Goal: Information Seeking & Learning: Learn about a topic

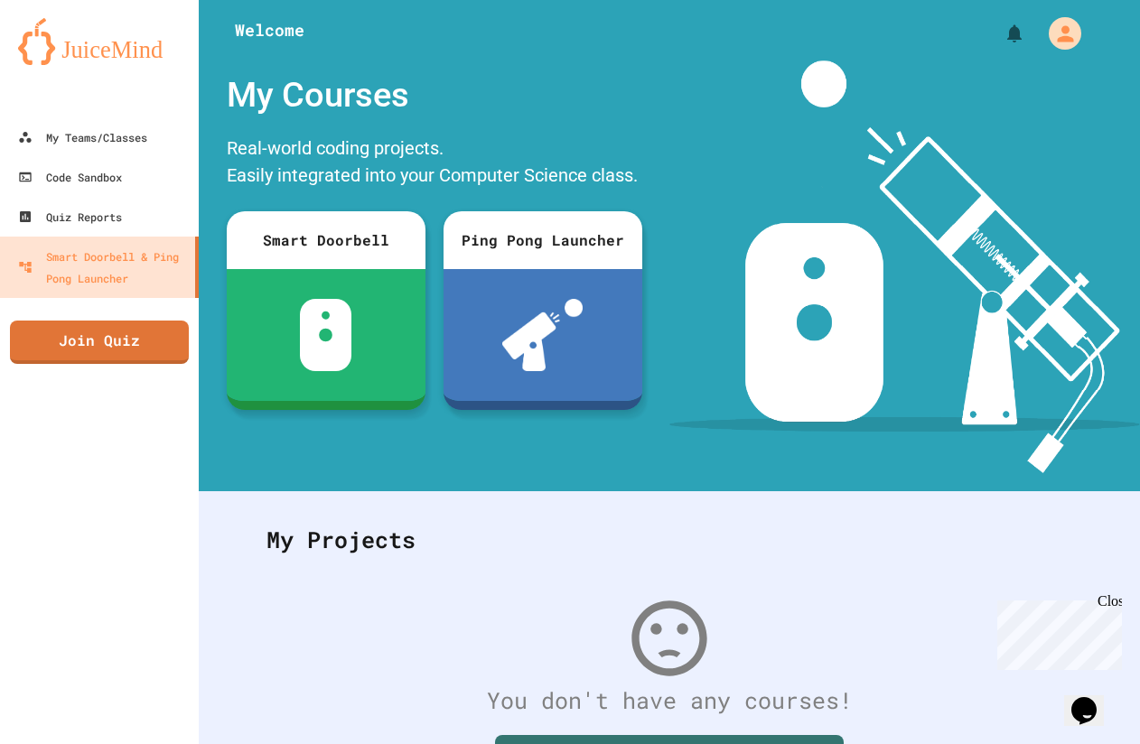
click at [142, 116] on div at bounding box center [99, 99] width 199 height 36
click at [142, 123] on link "My Teams/Classes" at bounding box center [99, 137] width 204 height 41
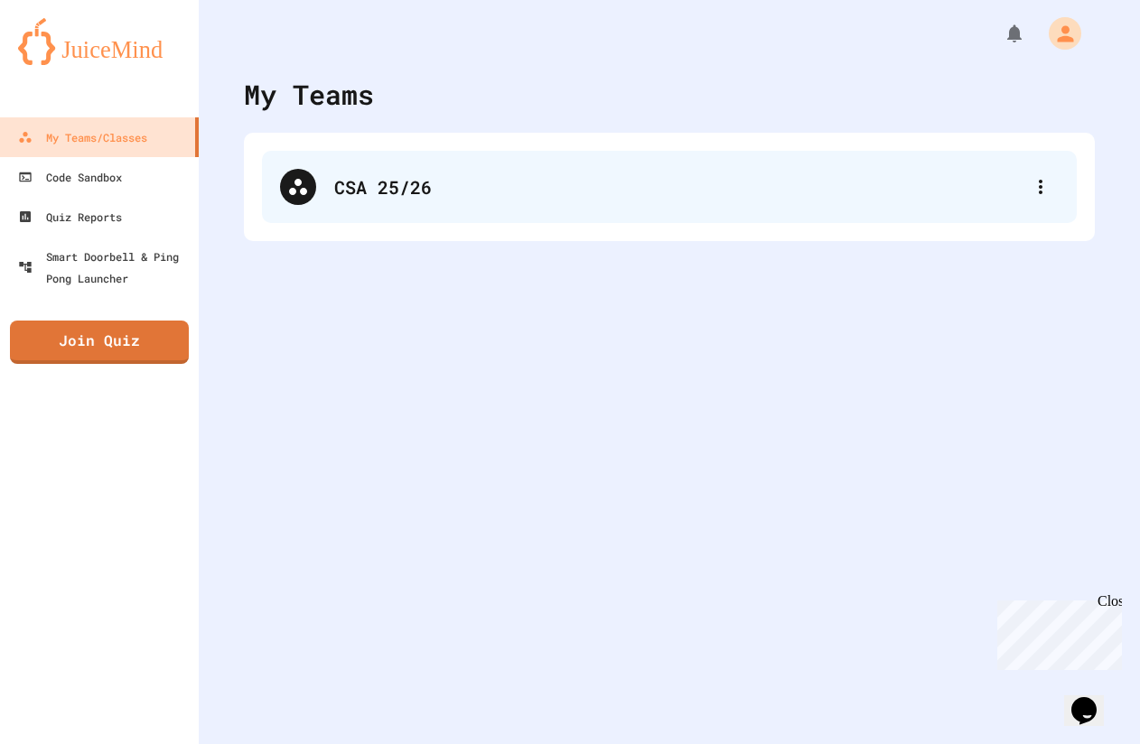
click at [486, 220] on div "CSA 25/26" at bounding box center [669, 187] width 815 height 72
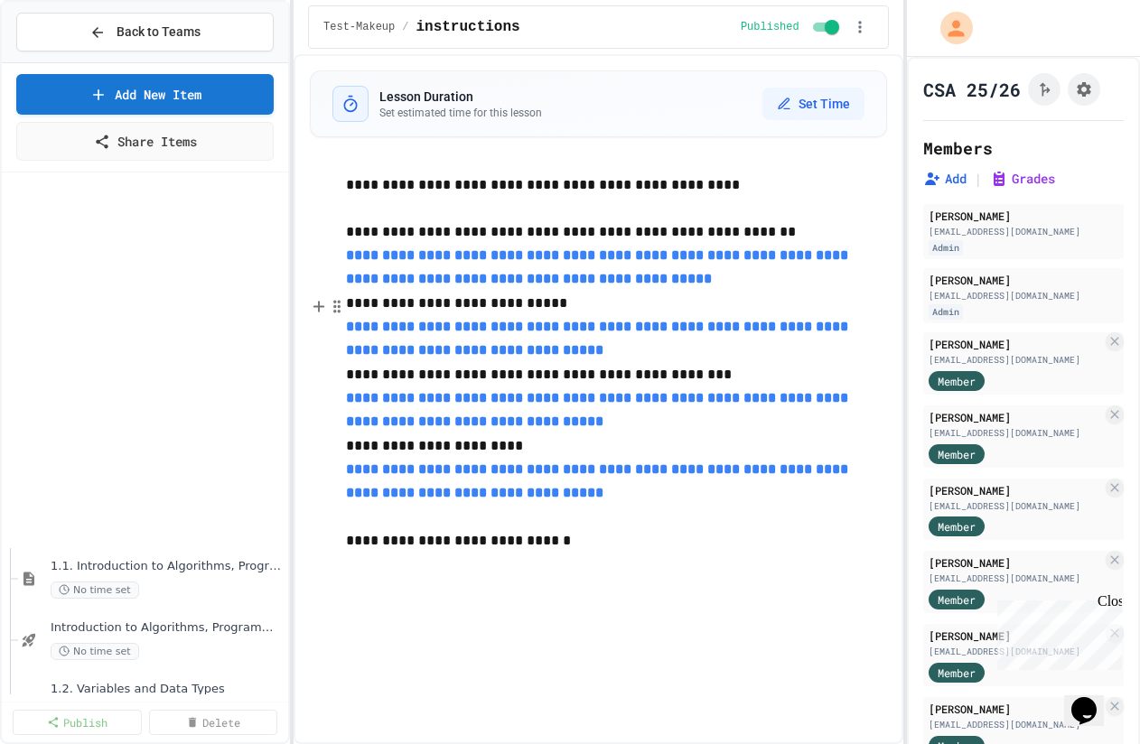
scroll to position [1037, 0]
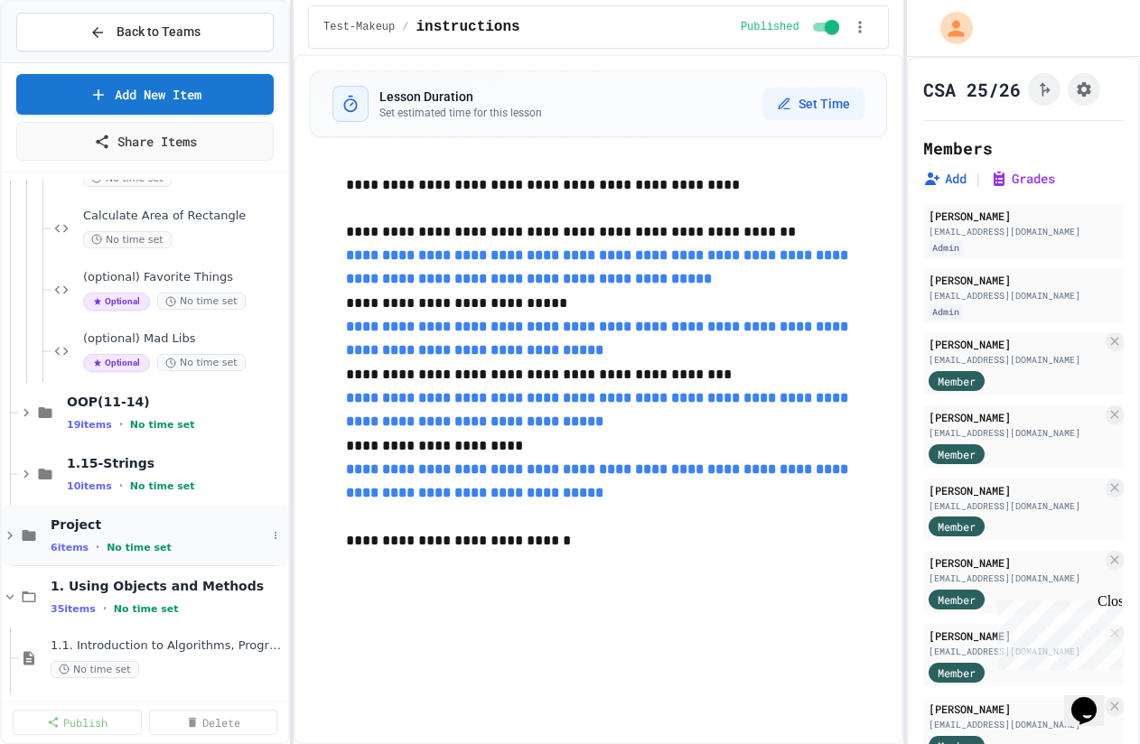
click at [111, 528] on span "Project" at bounding box center [159, 525] width 216 height 16
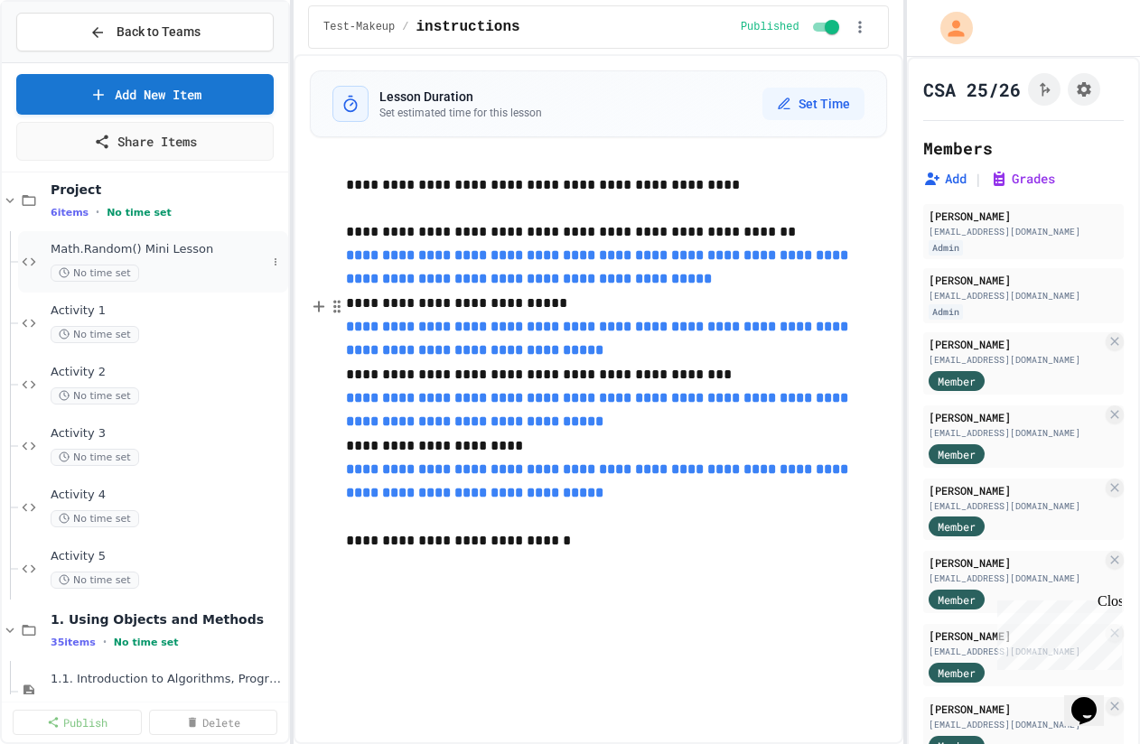
scroll to position [1384, 0]
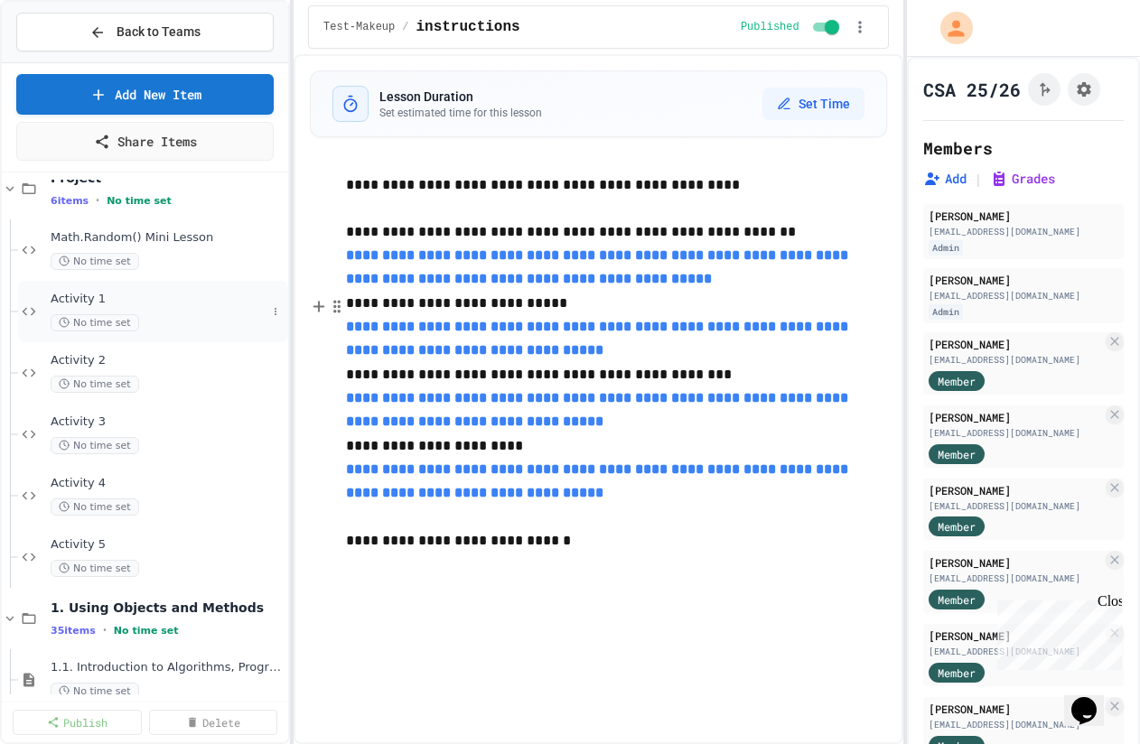
click at [125, 318] on span "No time set" at bounding box center [95, 322] width 89 height 17
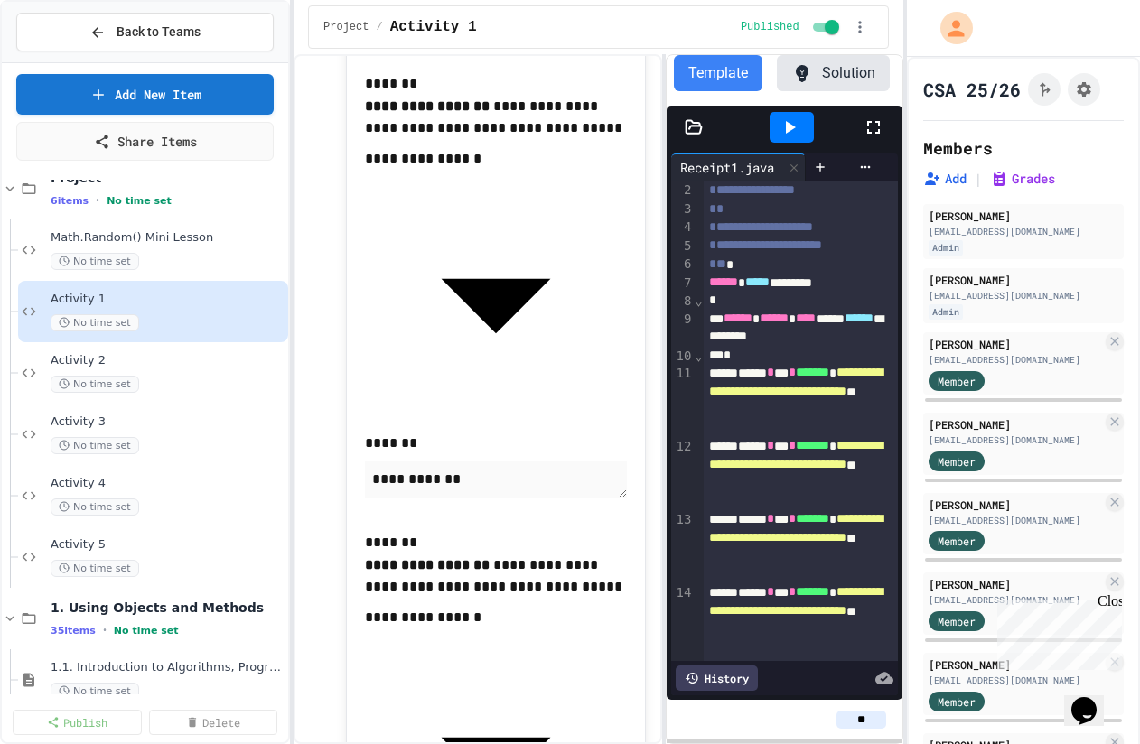
scroll to position [1887, 0]
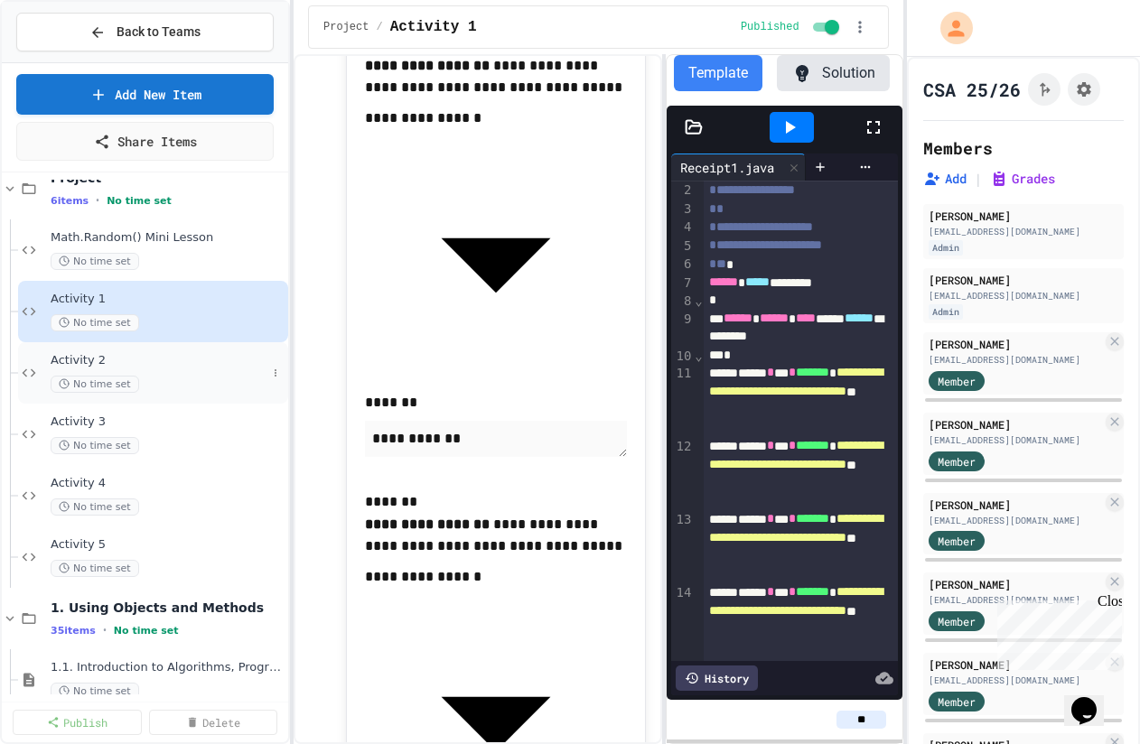
click at [124, 371] on div "Activity 2 No time set" at bounding box center [159, 373] width 216 height 40
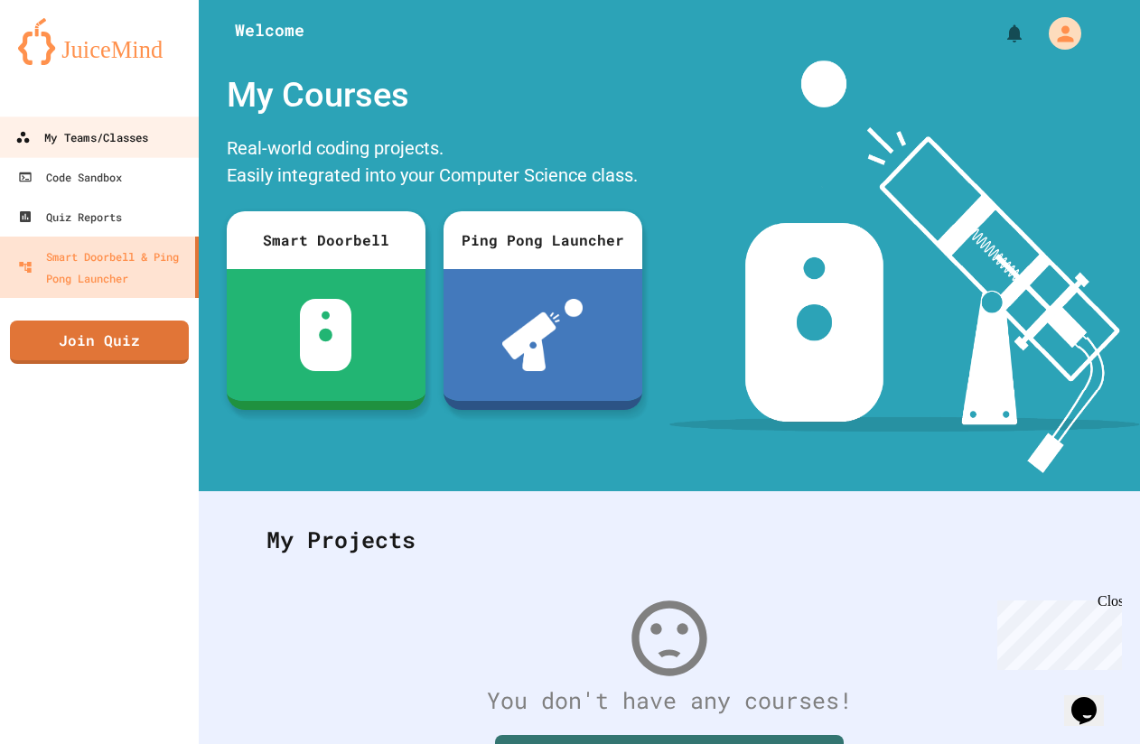
click at [53, 135] on div "My Teams/Classes" at bounding box center [81, 137] width 133 height 23
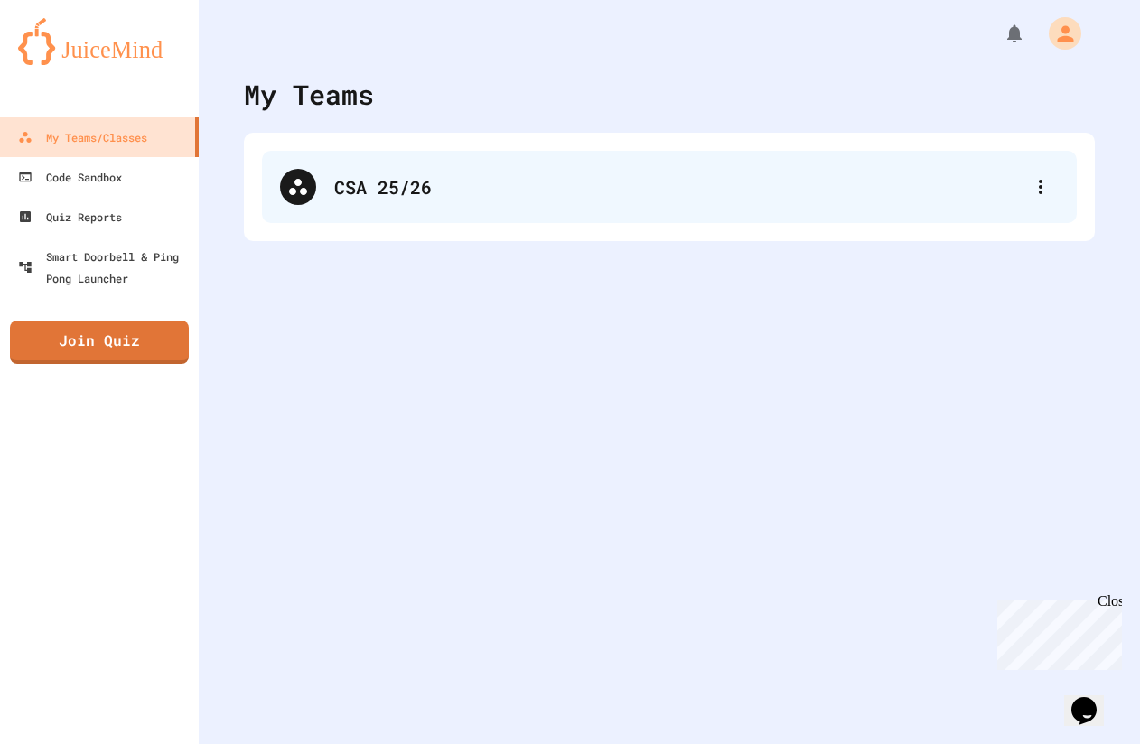
click at [442, 165] on div "CSA 25/26" at bounding box center [669, 187] width 815 height 72
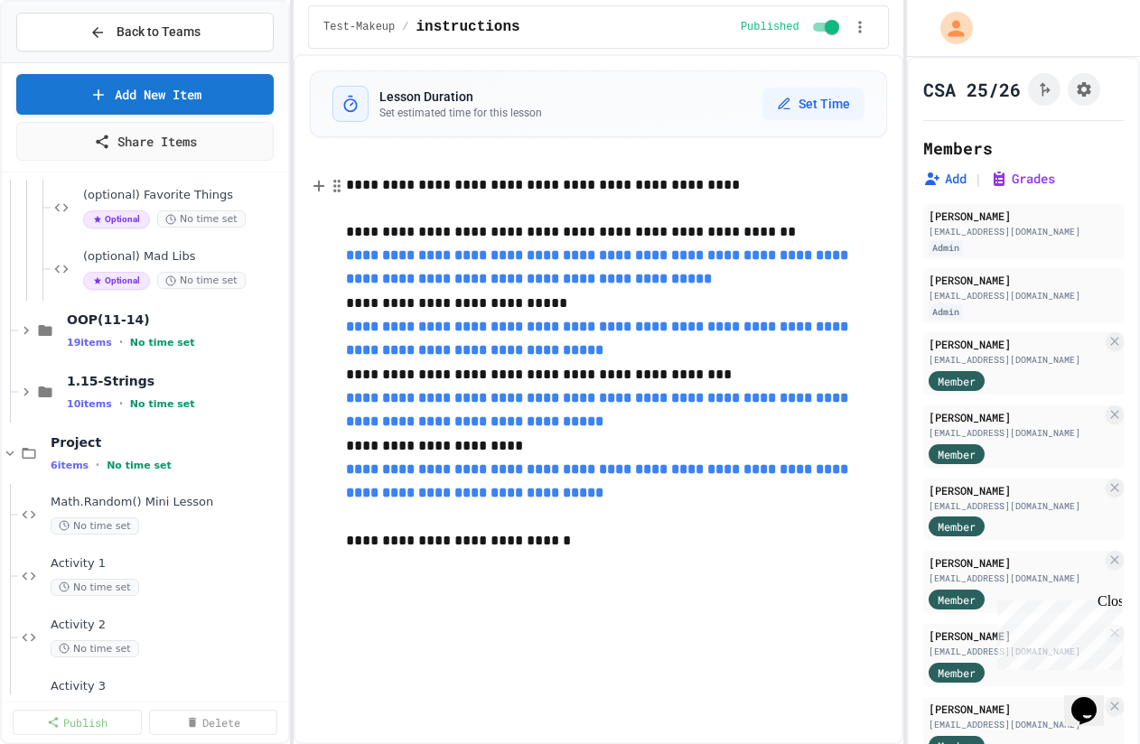
scroll to position [1210, 0]
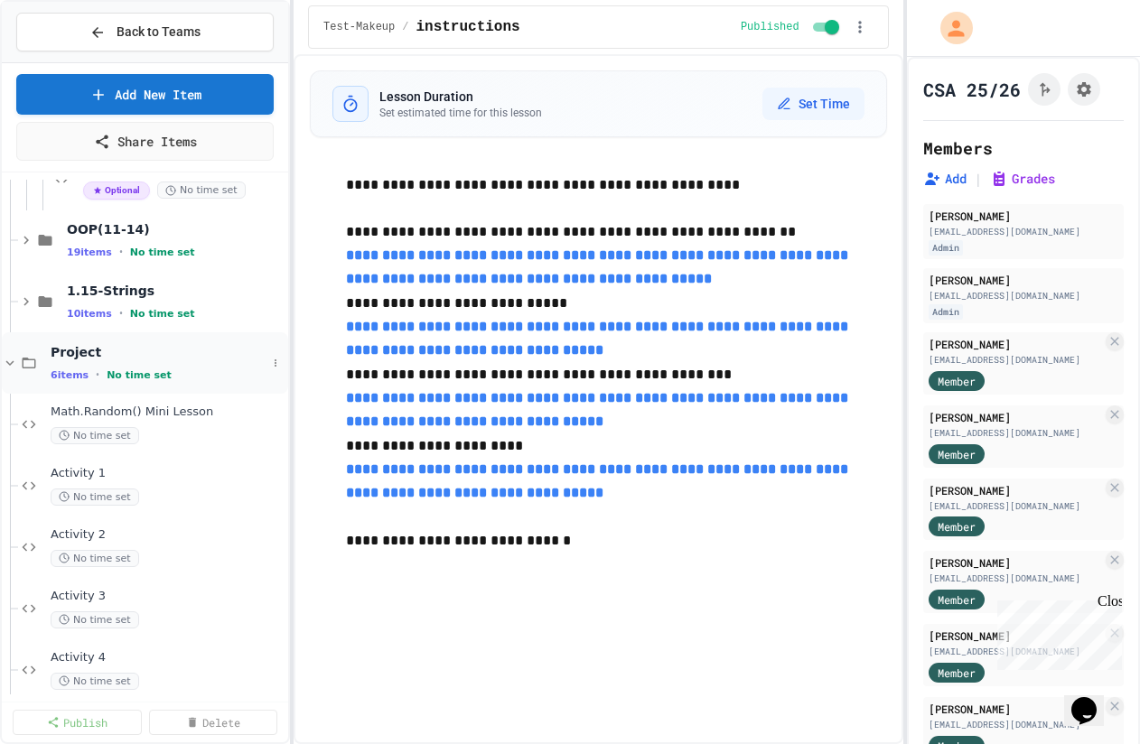
click at [154, 372] on span "No time set" at bounding box center [139, 375] width 65 height 12
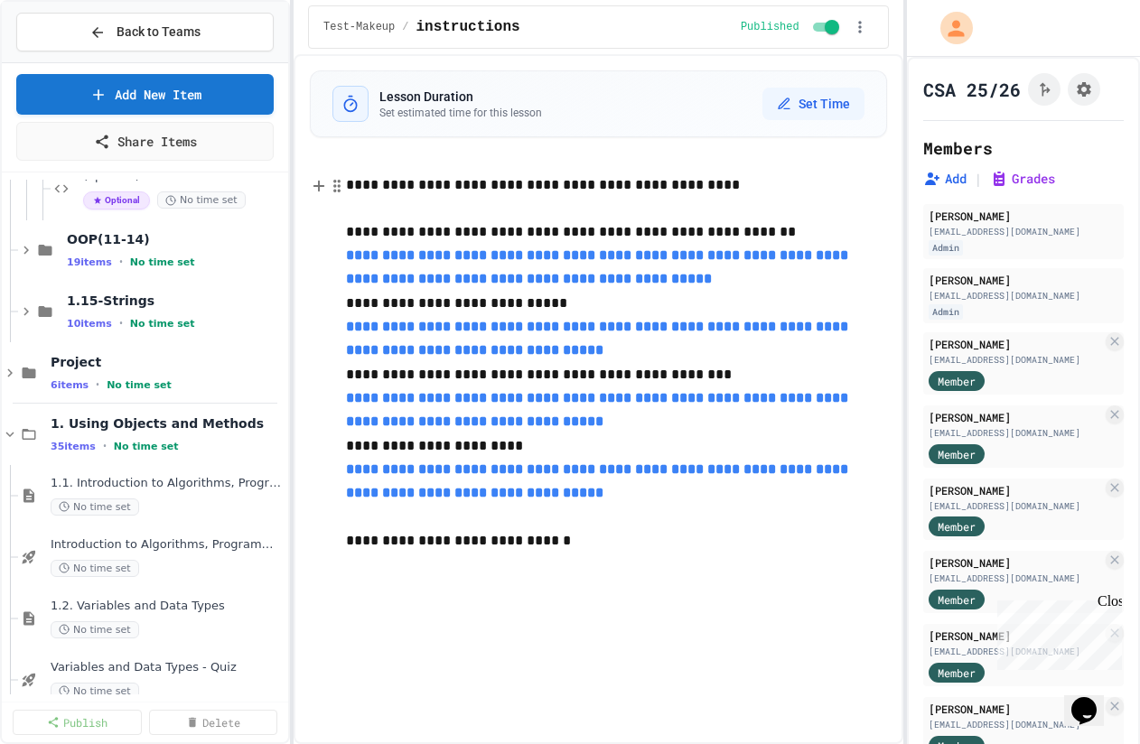
scroll to position [1201, 0]
click at [94, 352] on span "Project" at bounding box center [159, 360] width 216 height 16
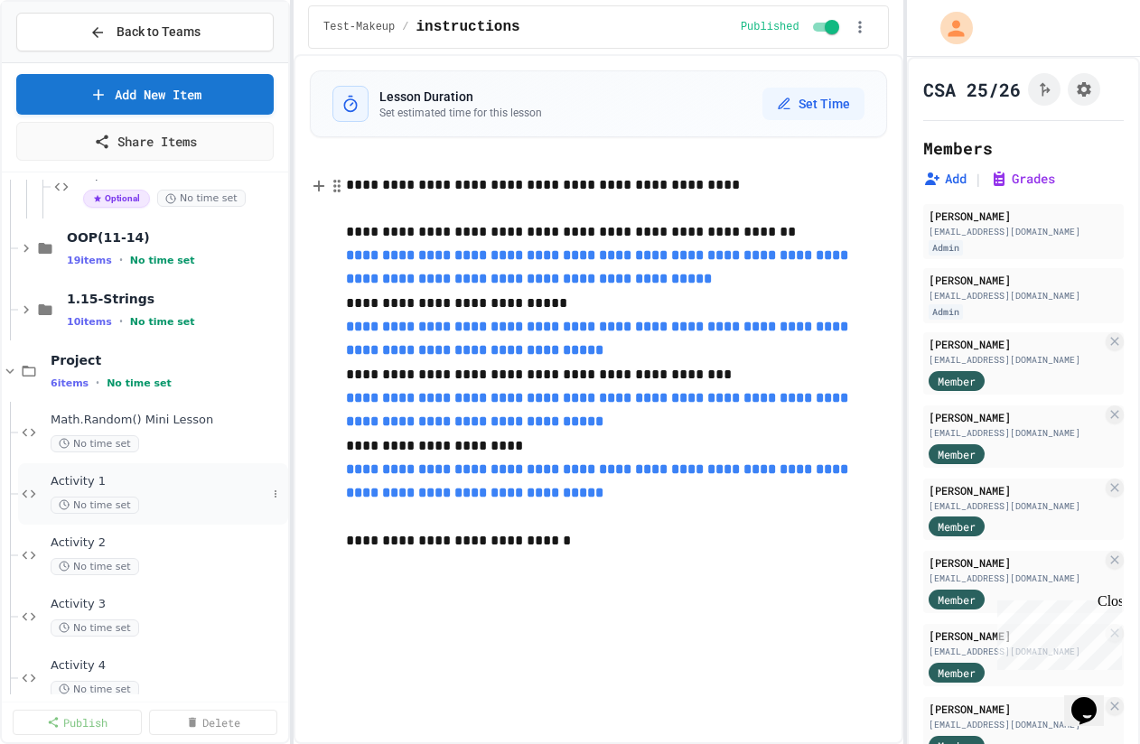
click at [94, 493] on div "Activity 1 No time set" at bounding box center [159, 494] width 216 height 40
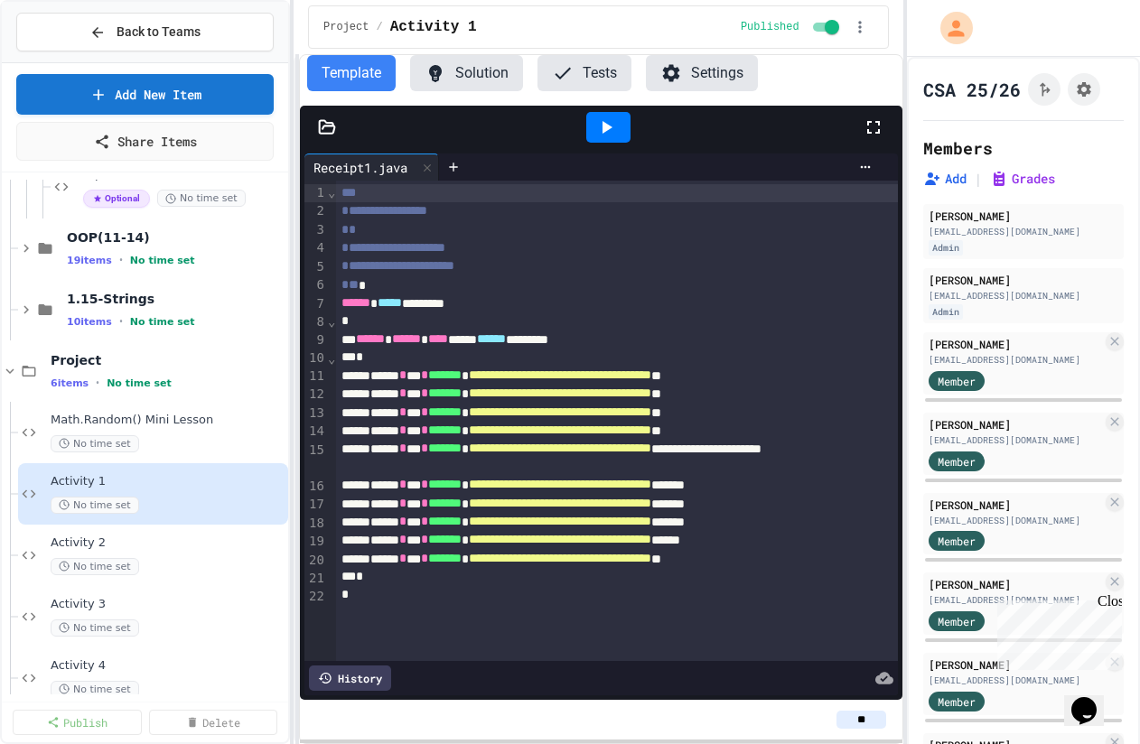
click at [291, 148] on div "**********" at bounding box center [570, 372] width 1140 height 744
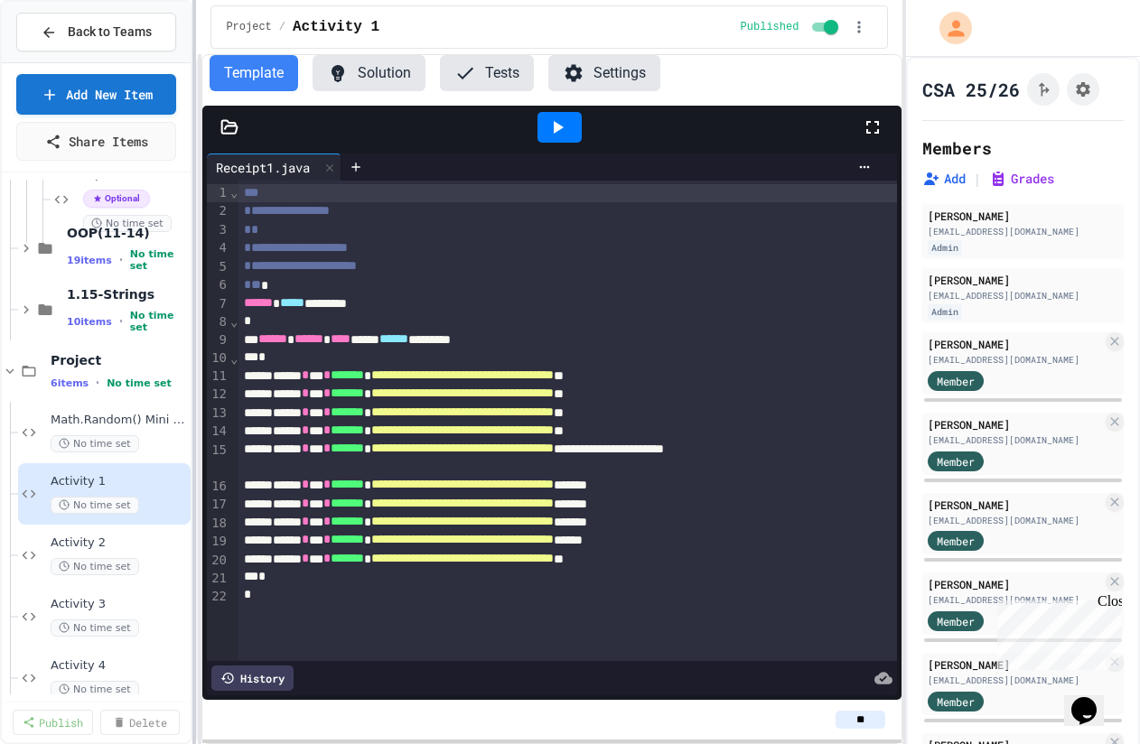
click at [183, 140] on div "**********" at bounding box center [570, 372] width 1140 height 744
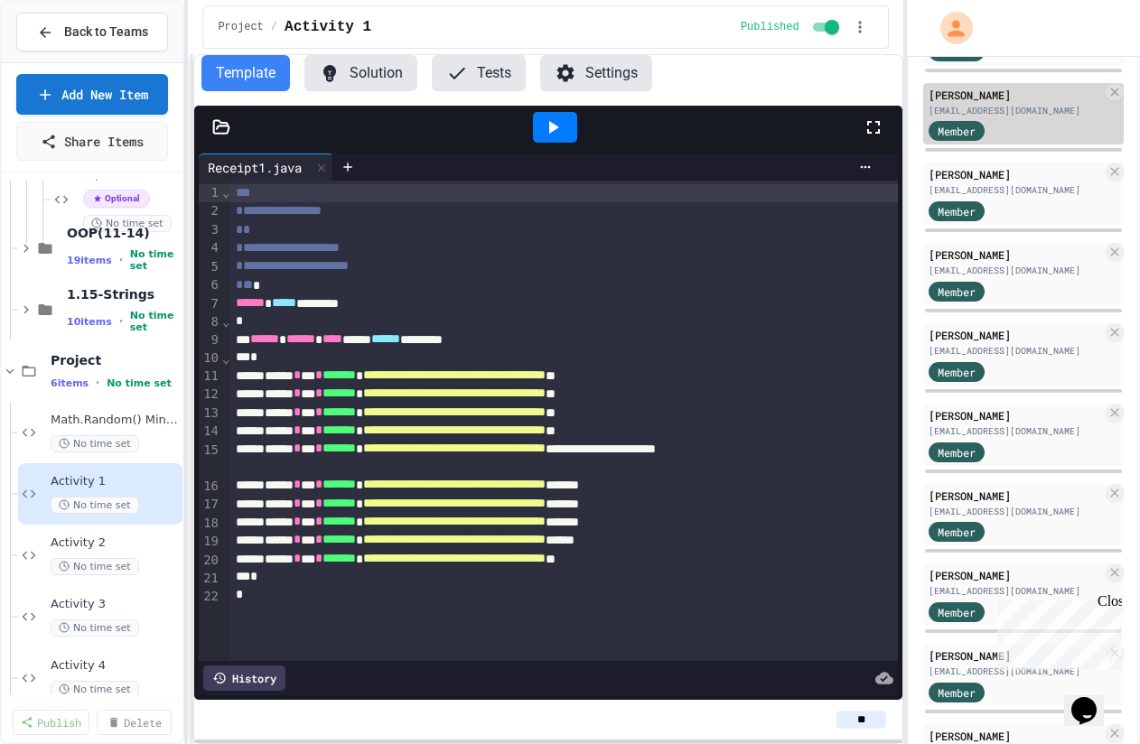
scroll to position [1392, 0]
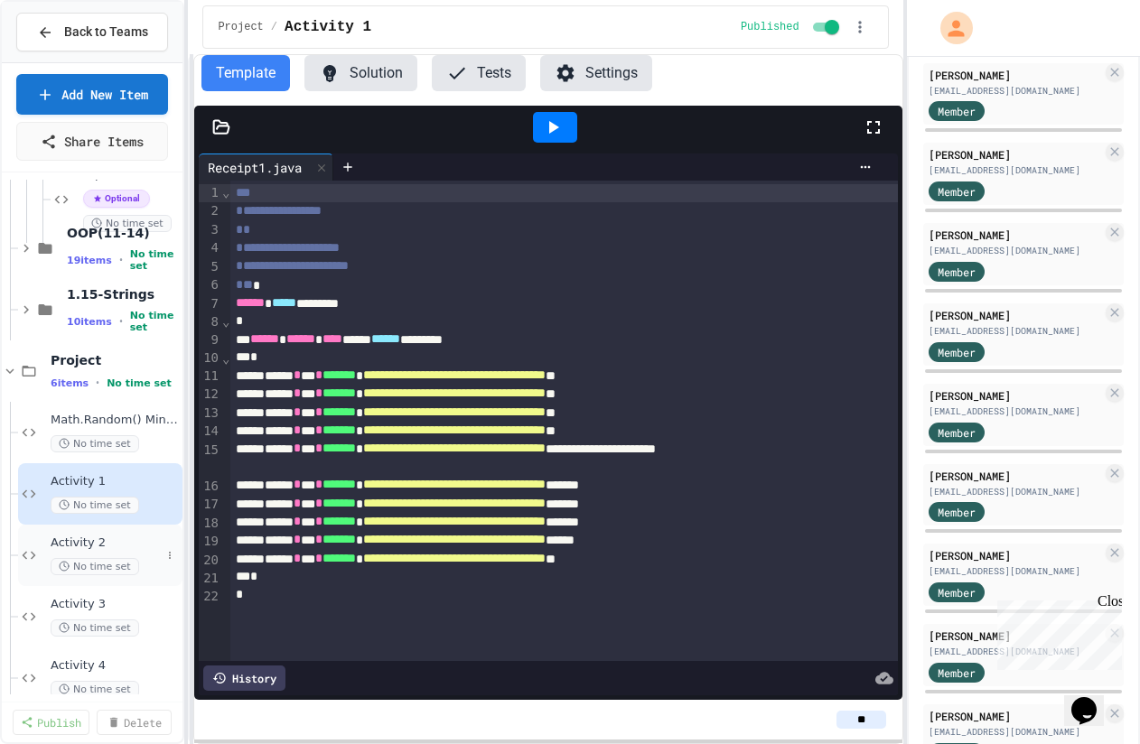
click at [130, 537] on span "Activity 2" at bounding box center [106, 543] width 110 height 15
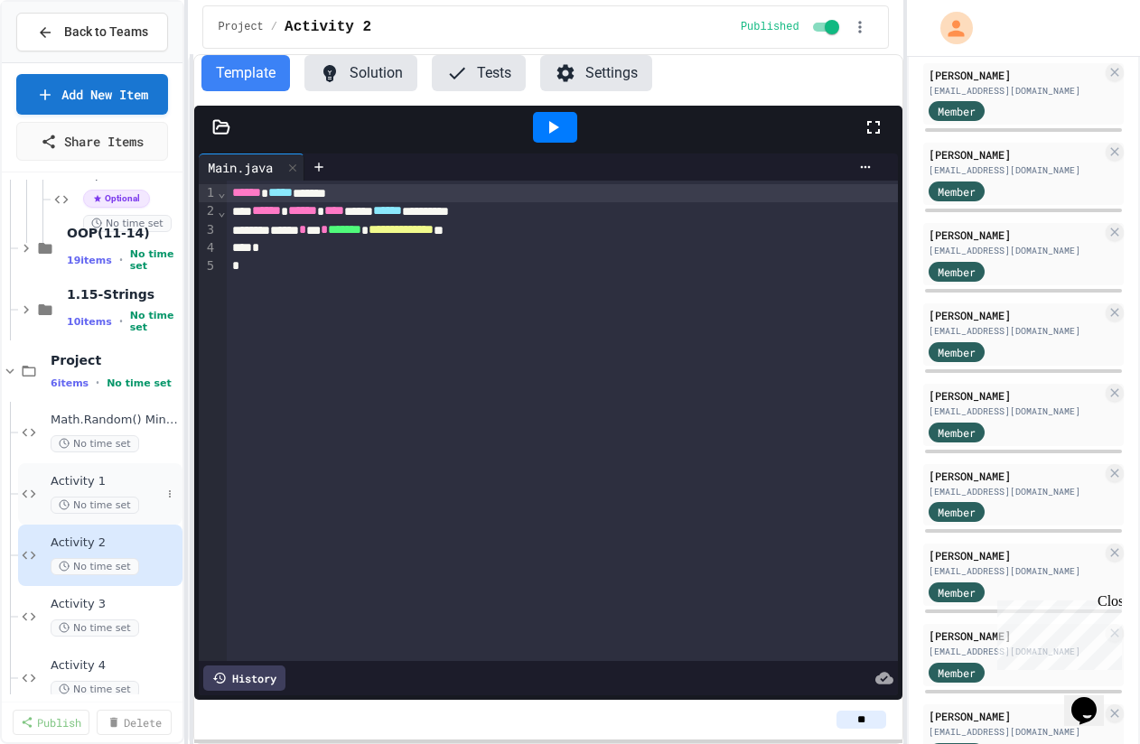
click at [112, 515] on div "Activity 1 No time set" at bounding box center [100, 493] width 164 height 61
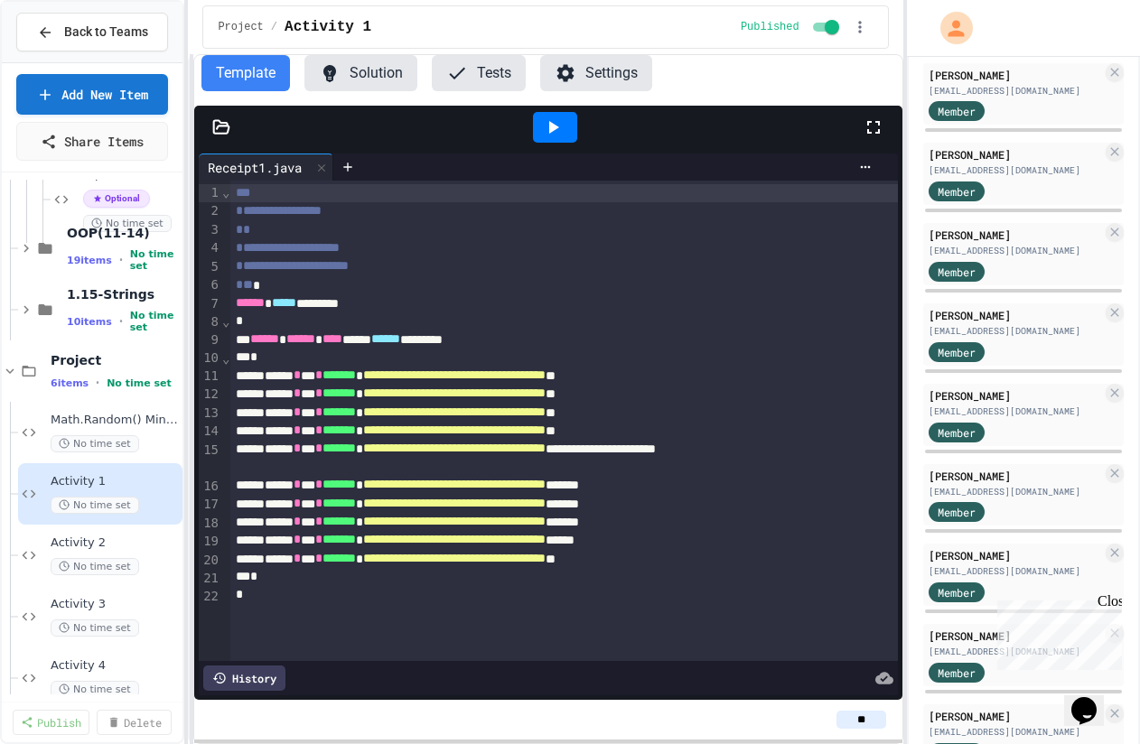
click at [217, 126] on icon at bounding box center [221, 127] width 18 height 18
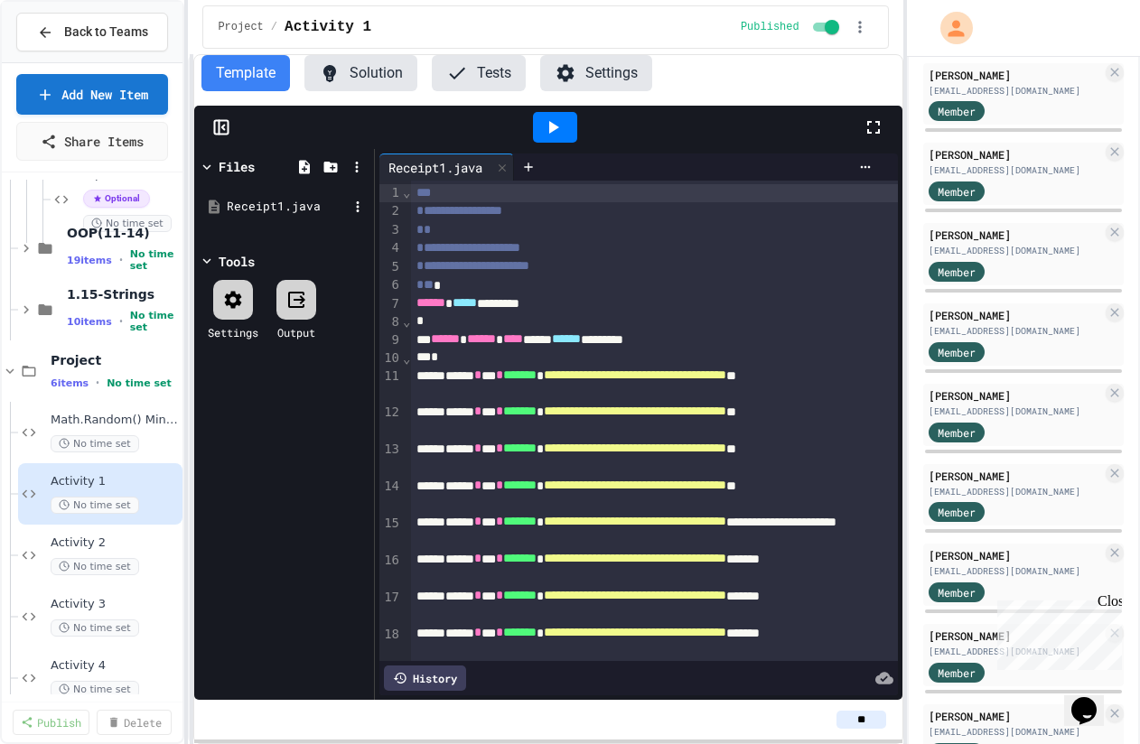
click at [250, 207] on div "Receipt1.java" at bounding box center [287, 207] width 121 height 18
click at [218, 119] on icon at bounding box center [221, 127] width 18 height 18
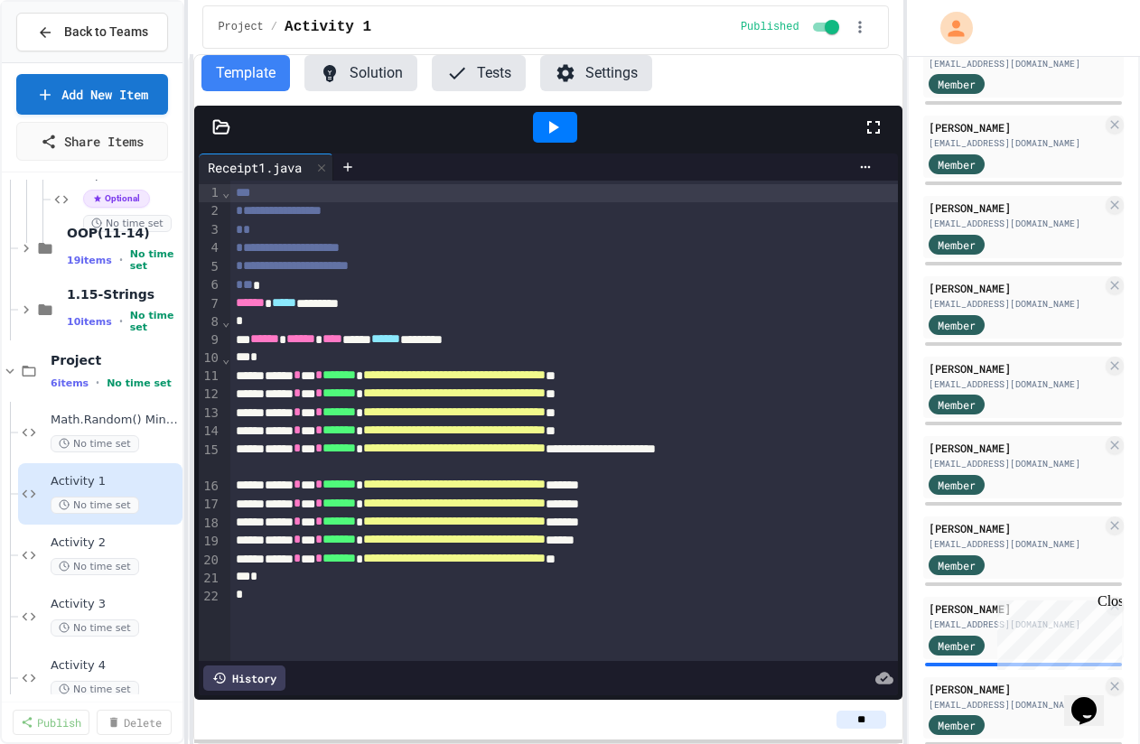
scroll to position [1817, 0]
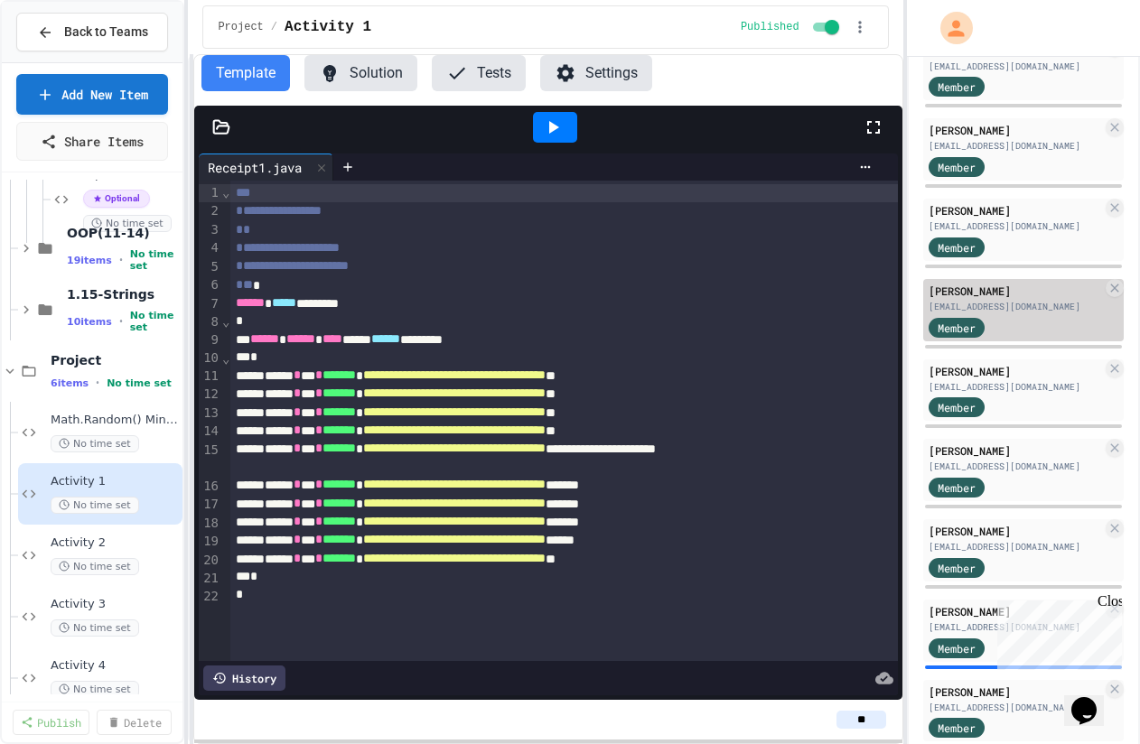
click at [1023, 290] on div "[PERSON_NAME]" at bounding box center [1015, 291] width 173 height 16
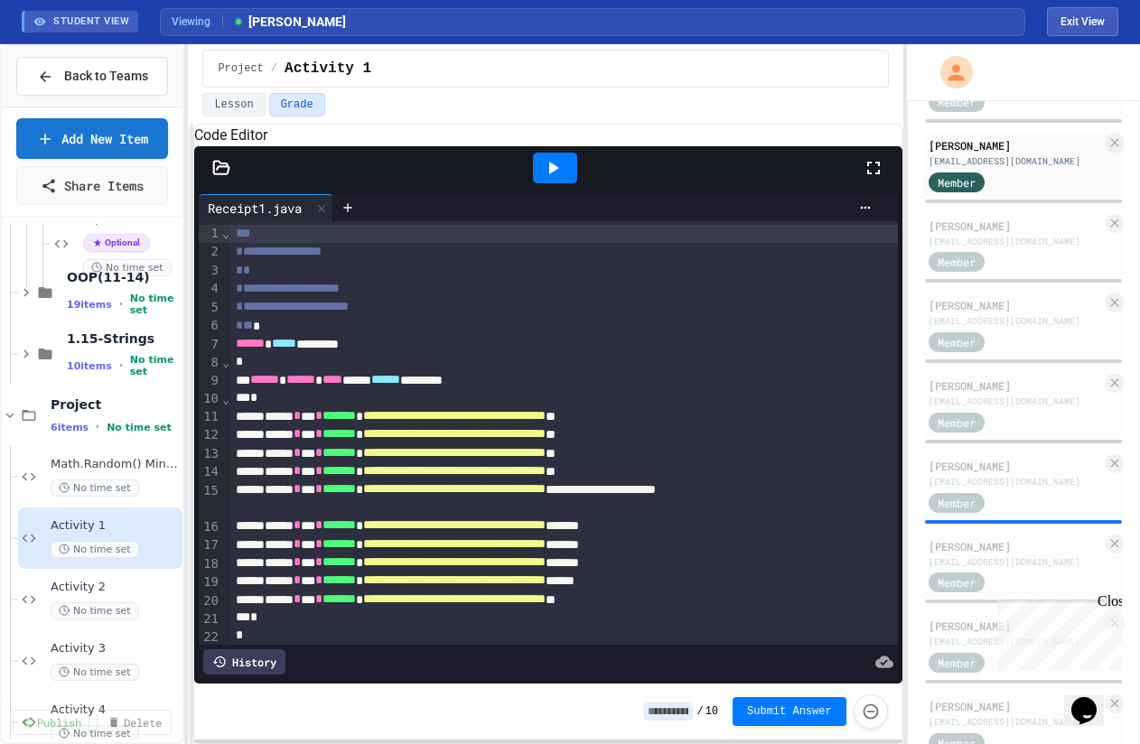
scroll to position [28, 0]
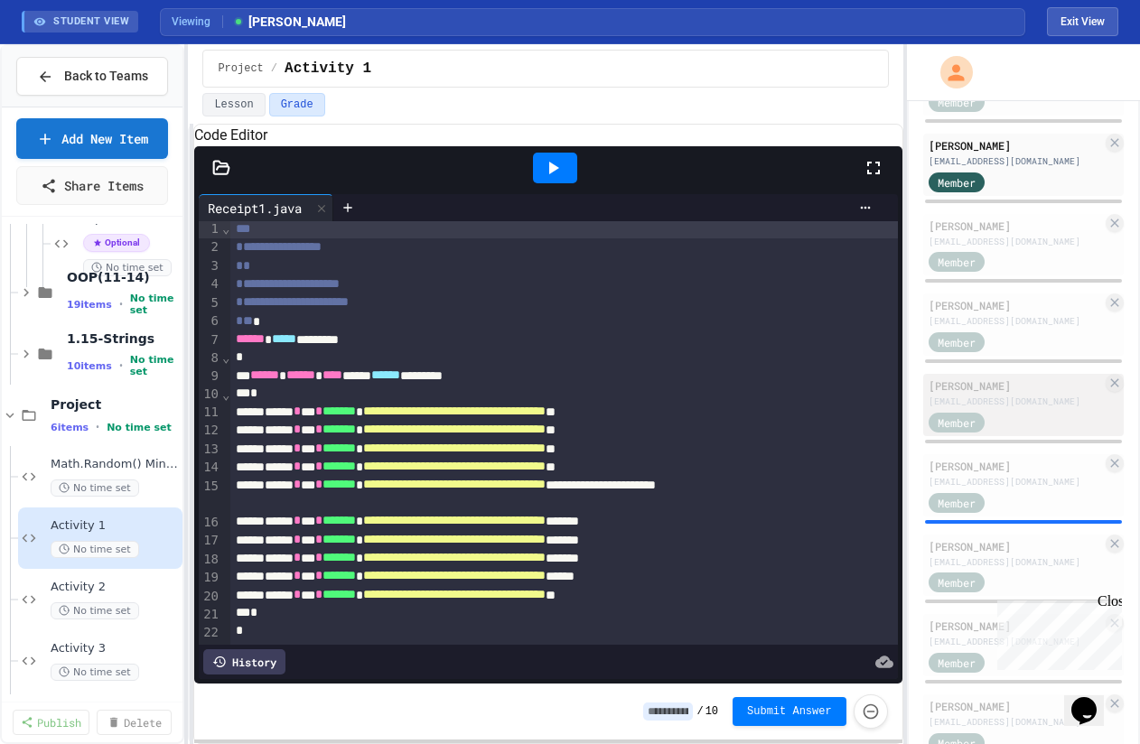
click at [1041, 397] on div "[EMAIL_ADDRESS][DOMAIN_NAME]" at bounding box center [1015, 402] width 173 height 14
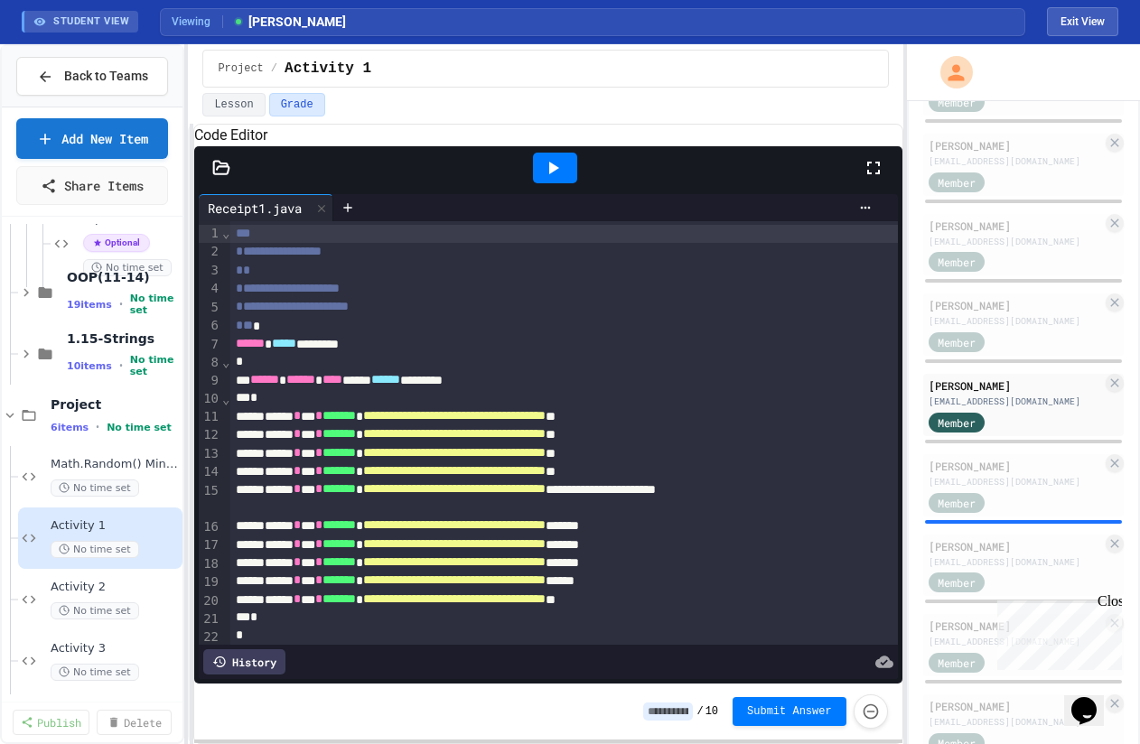
scroll to position [28, 0]
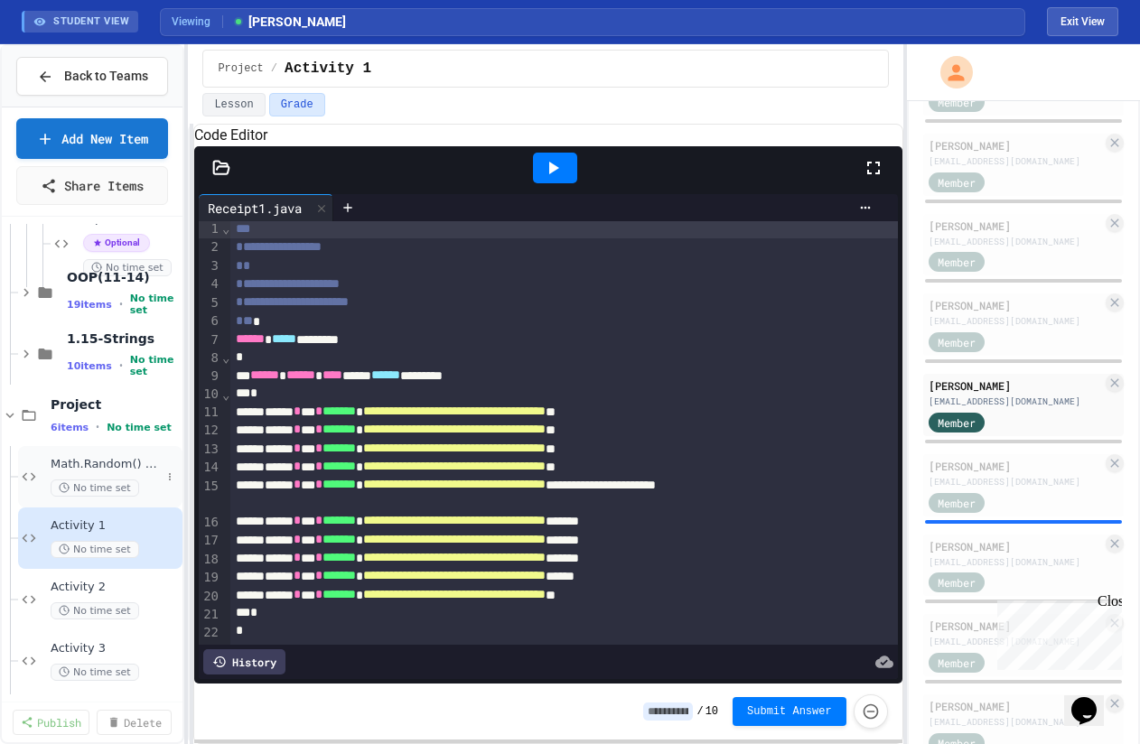
click at [108, 454] on div "Math.Random() Mini Lesson No time set" at bounding box center [100, 476] width 164 height 61
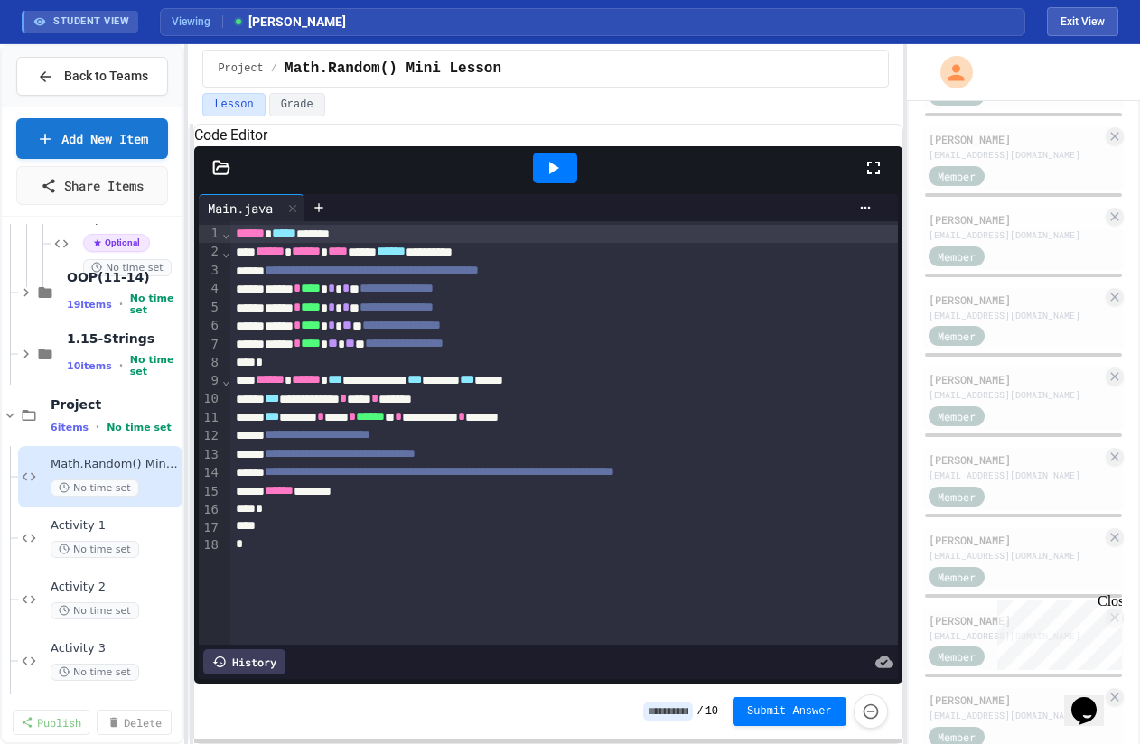
scroll to position [883, 0]
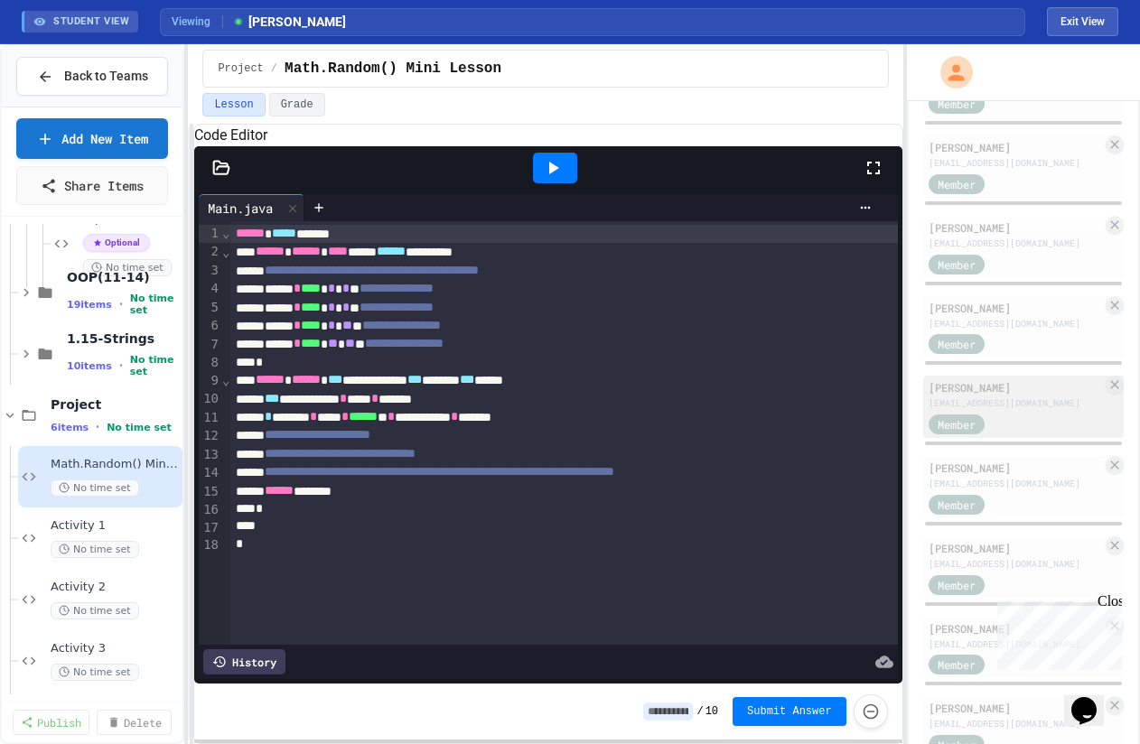
click at [997, 378] on div "[PERSON_NAME] [EMAIL_ADDRESS][DOMAIN_NAME] Member" at bounding box center [1023, 407] width 201 height 62
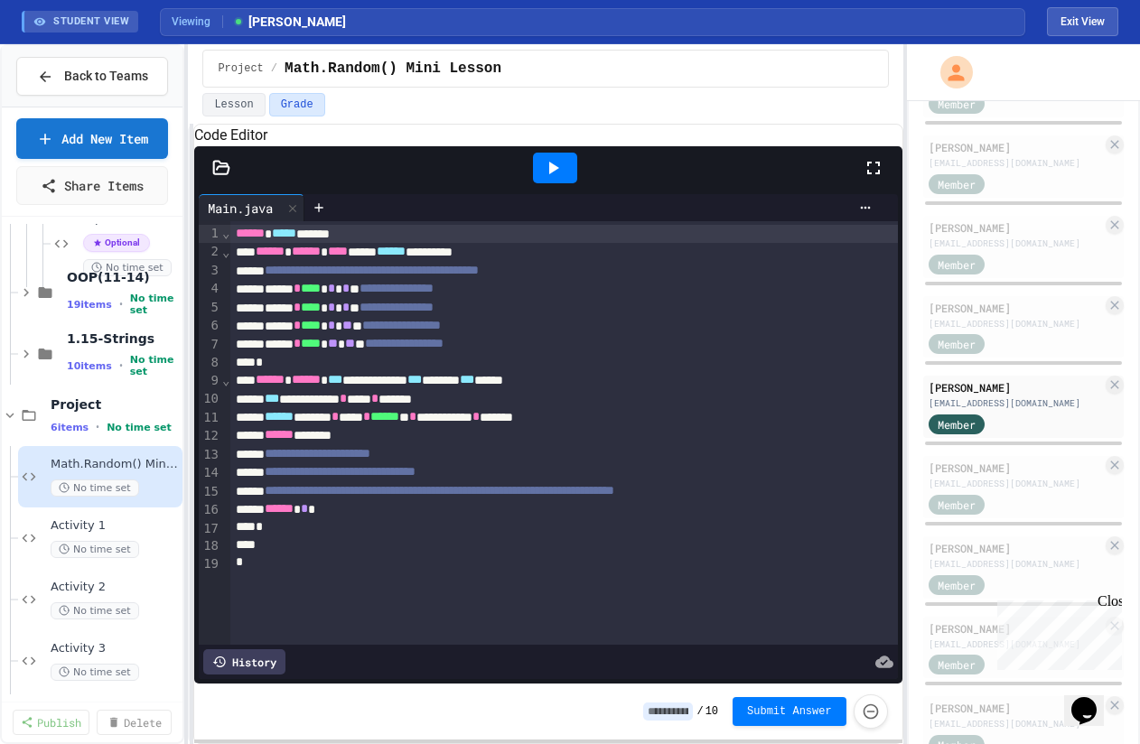
click at [218, 173] on icon at bounding box center [221, 167] width 15 height 13
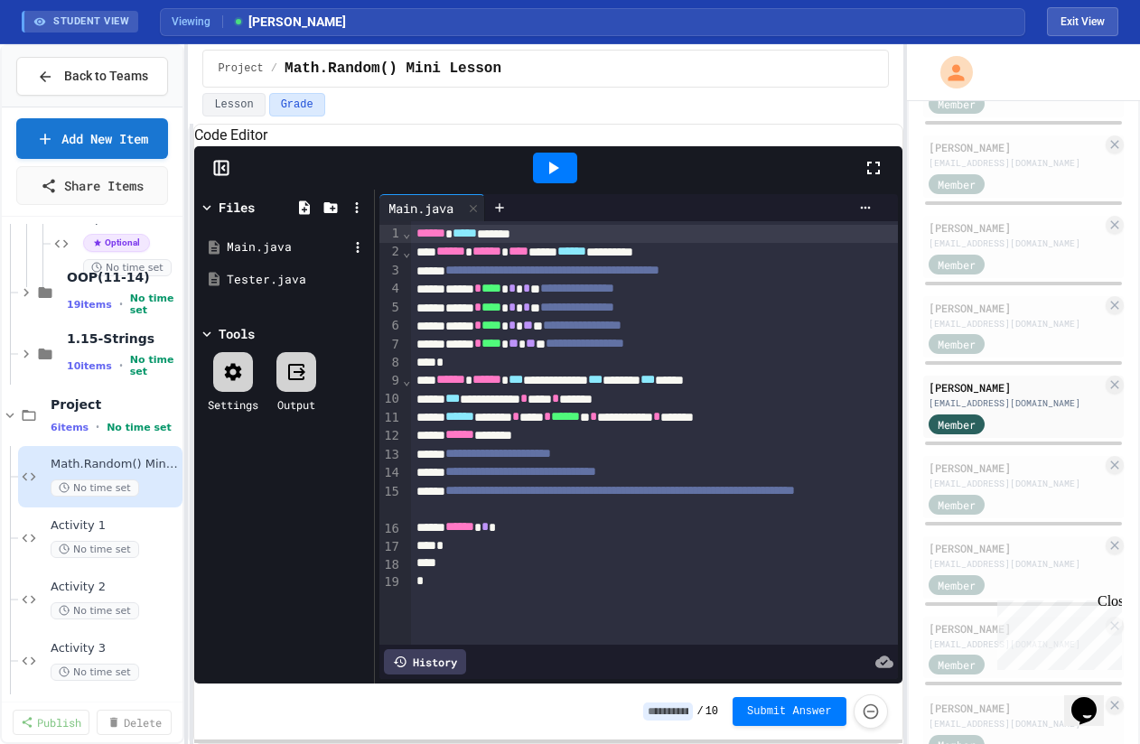
click at [250, 257] on div "Main.java" at bounding box center [287, 247] width 121 height 18
click at [218, 190] on div at bounding box center [548, 167] width 708 height 43
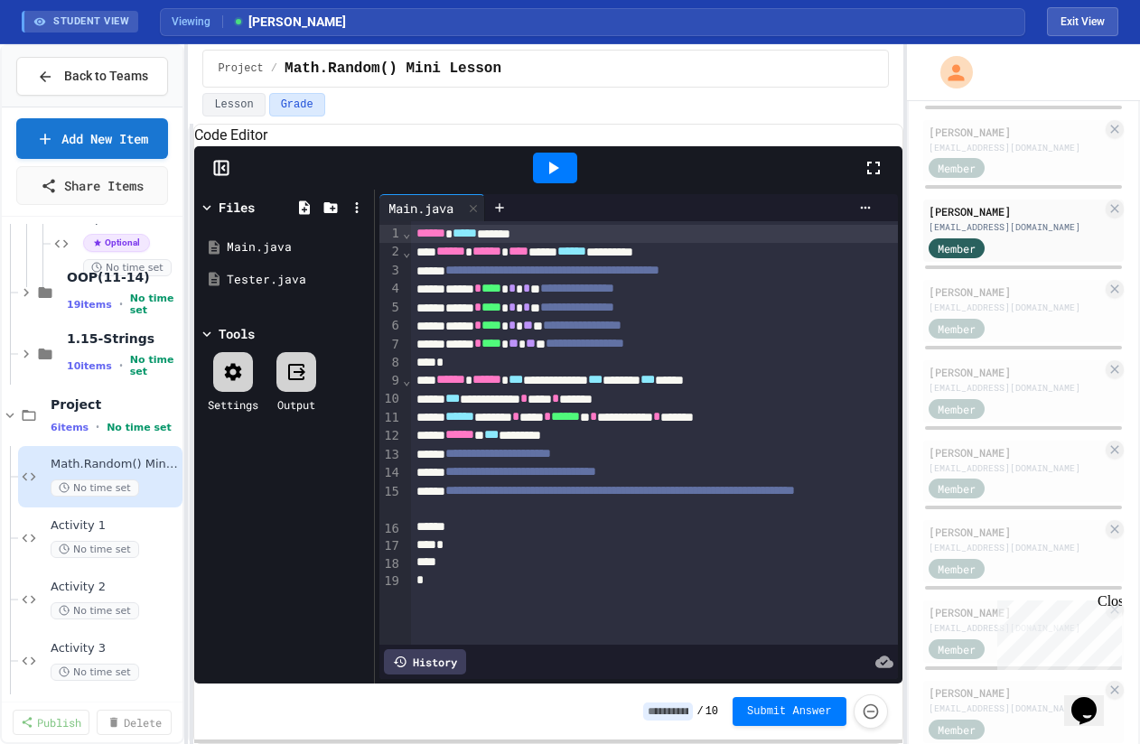
scroll to position [1052, 0]
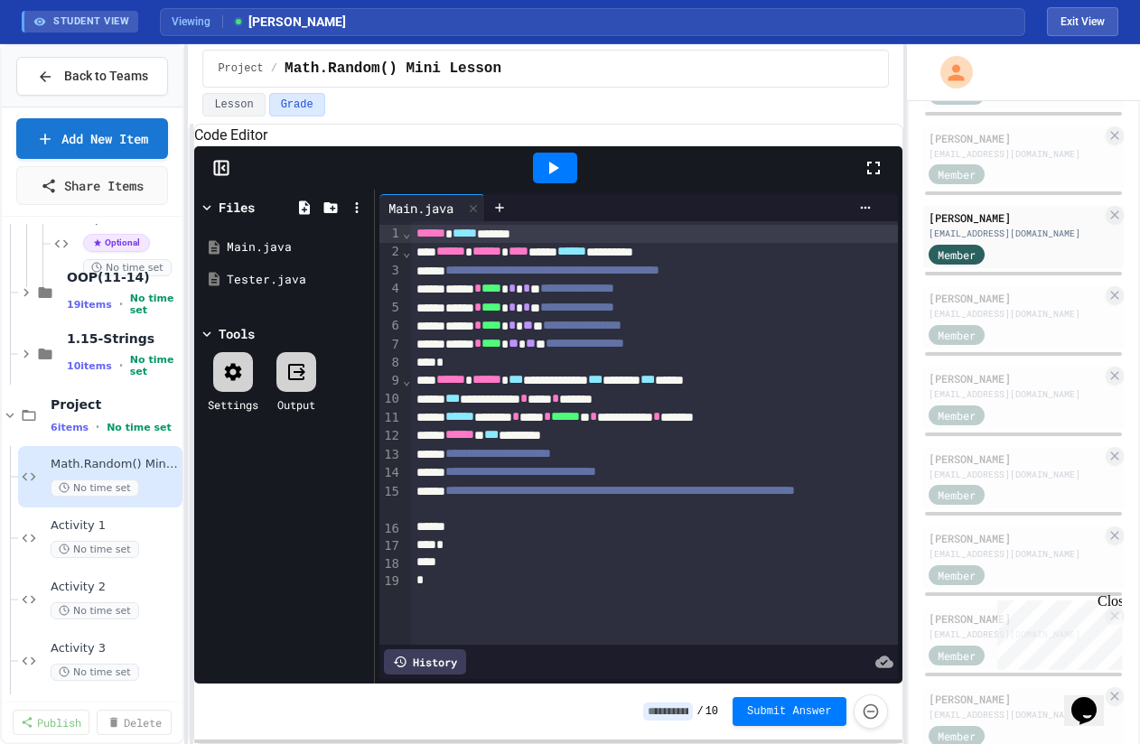
click at [967, 438] on div "[PERSON_NAME] [EMAIL_ADDRESS][DOMAIN_NAME] Admin [PERSON_NAME] [EMAIL_ADDRESS][…" at bounding box center [1023, 498] width 201 height 2605
click at [967, 443] on div "[PERSON_NAME] [EMAIL_ADDRESS][DOMAIN_NAME] Admin [PERSON_NAME] [EMAIL_ADDRESS][…" at bounding box center [1023, 498] width 201 height 2605
click at [967, 457] on div "[PERSON_NAME]" at bounding box center [1015, 459] width 173 height 16
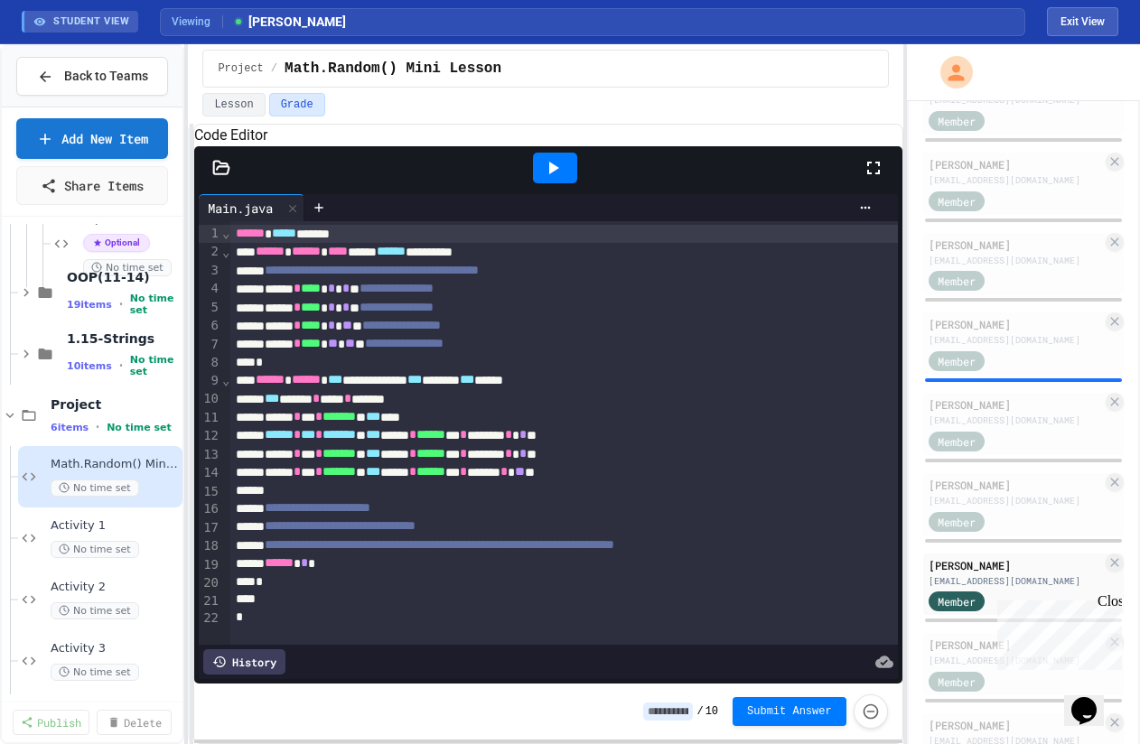
scroll to position [1329, 0]
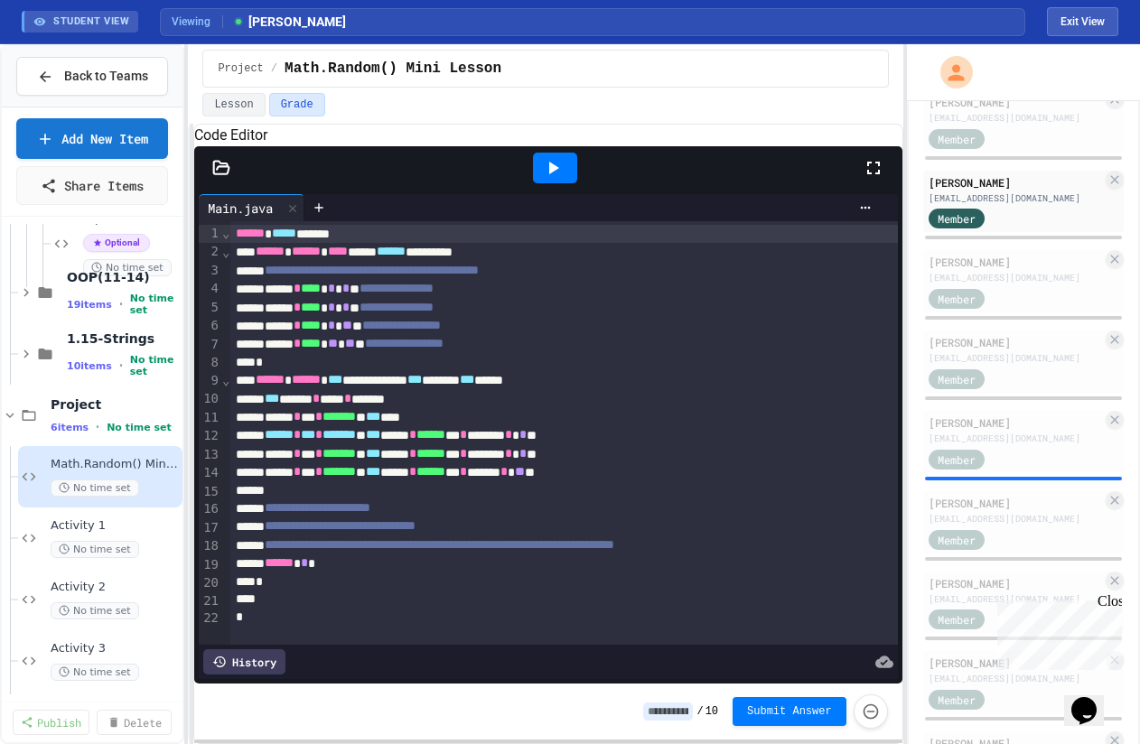
click at [1025, 407] on div "[PERSON_NAME] [EMAIL_ADDRESS][DOMAIN_NAME] Admin [PERSON_NAME] [EMAIL_ADDRESS][…" at bounding box center [1023, 222] width 201 height 2605
click at [1025, 443] on div "[EMAIL_ADDRESS][DOMAIN_NAME]" at bounding box center [1015, 439] width 173 height 14
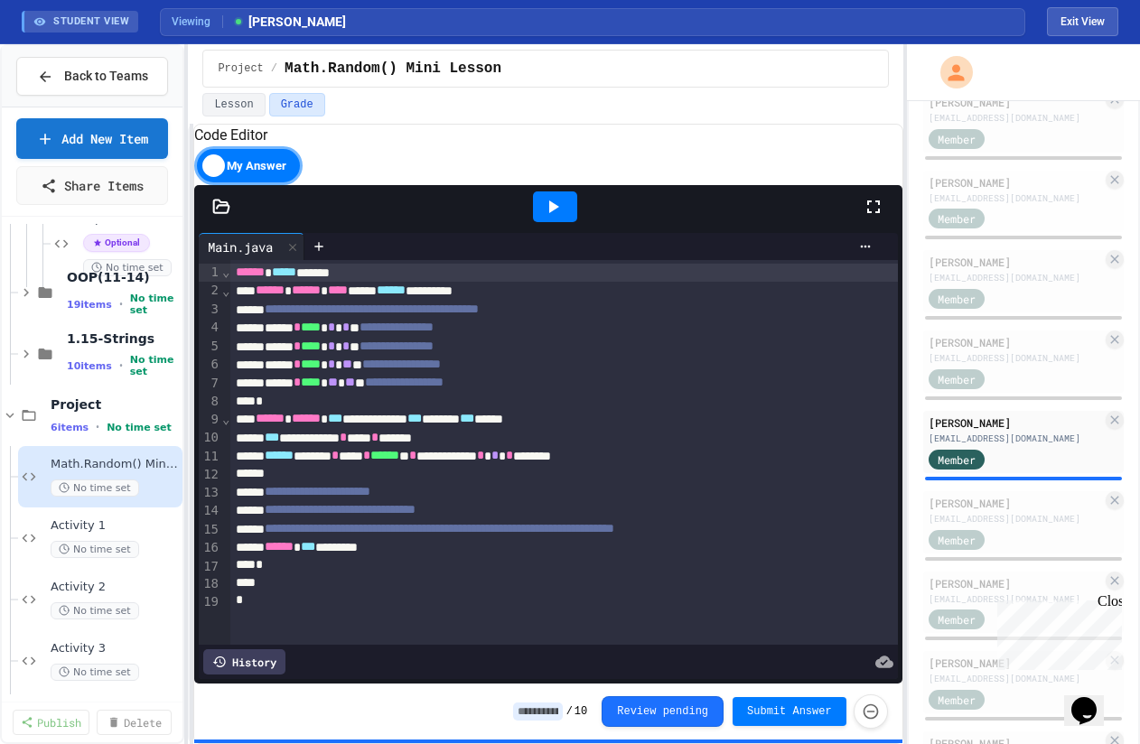
click at [662, 428] on div "**********" at bounding box center [563, 419] width 667 height 18
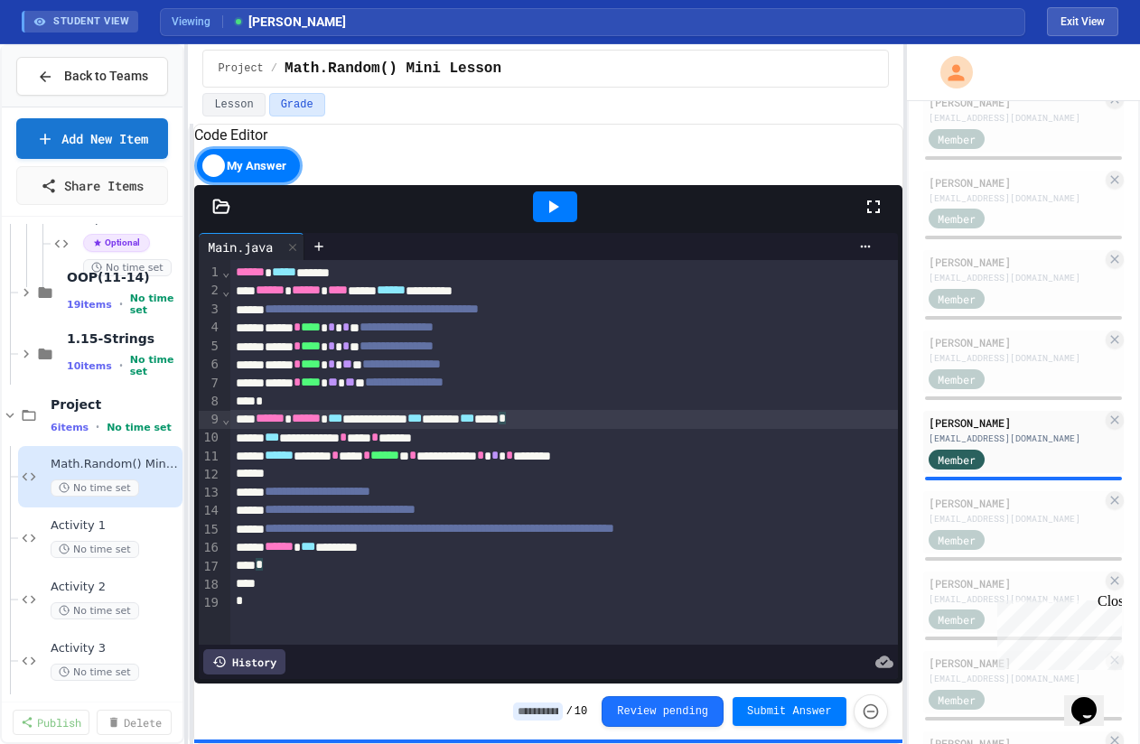
click at [555, 483] on div at bounding box center [563, 474] width 667 height 18
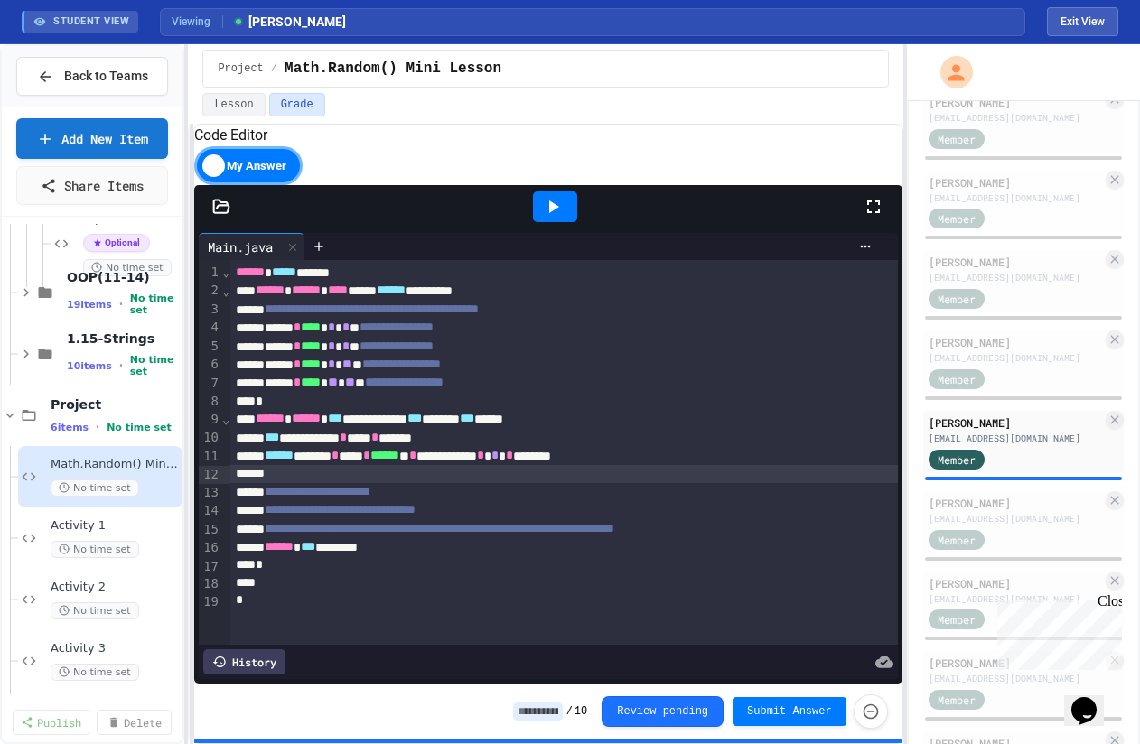
click at [787, 465] on div "**********" at bounding box center [563, 456] width 667 height 18
click at [552, 213] on icon at bounding box center [554, 207] width 10 height 13
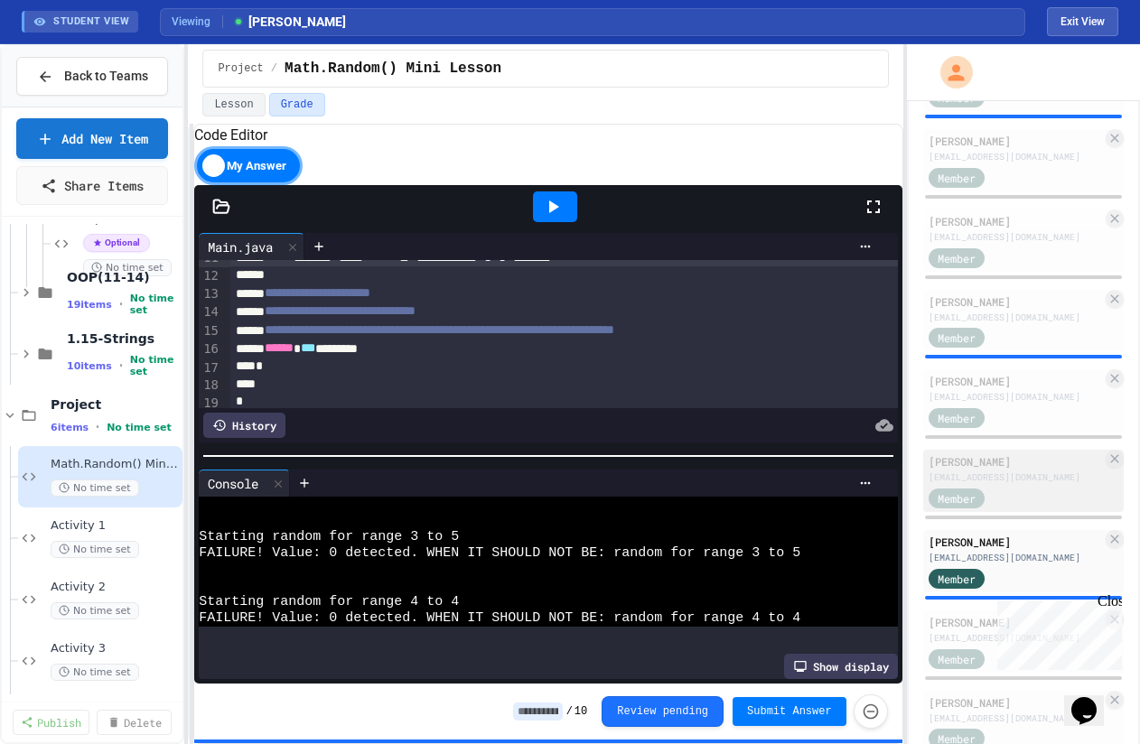
scroll to position [1200, 0]
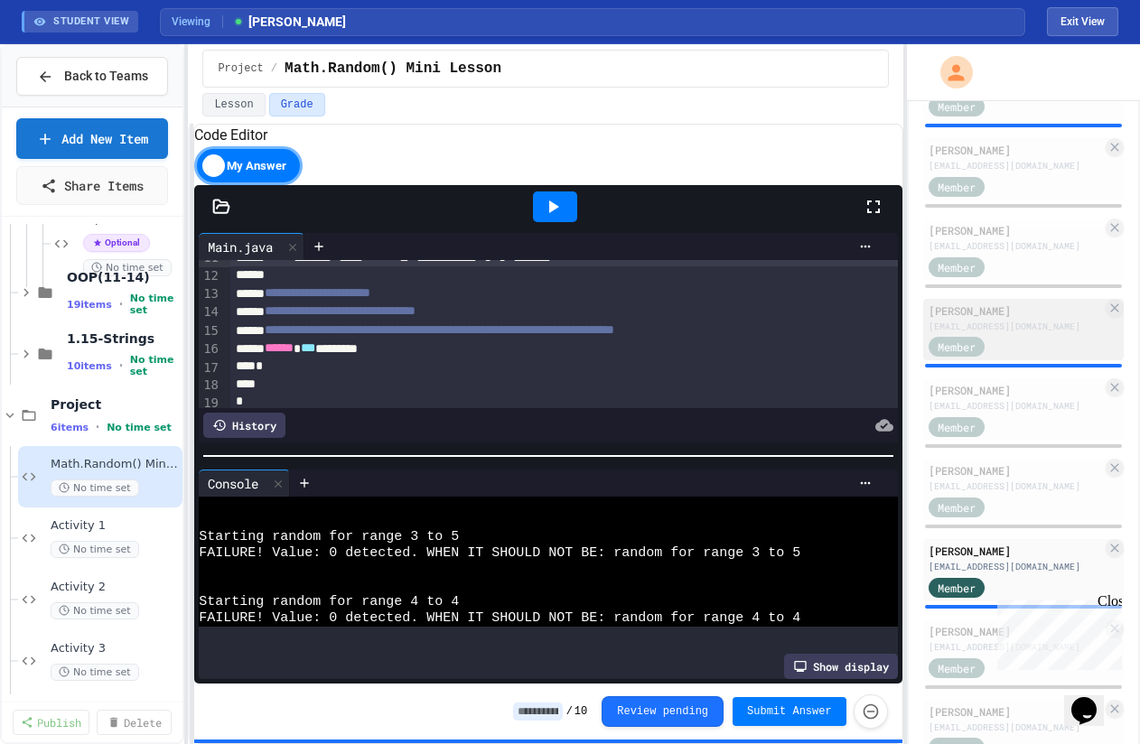
click at [1019, 316] on div "[PERSON_NAME]" at bounding box center [1015, 311] width 173 height 16
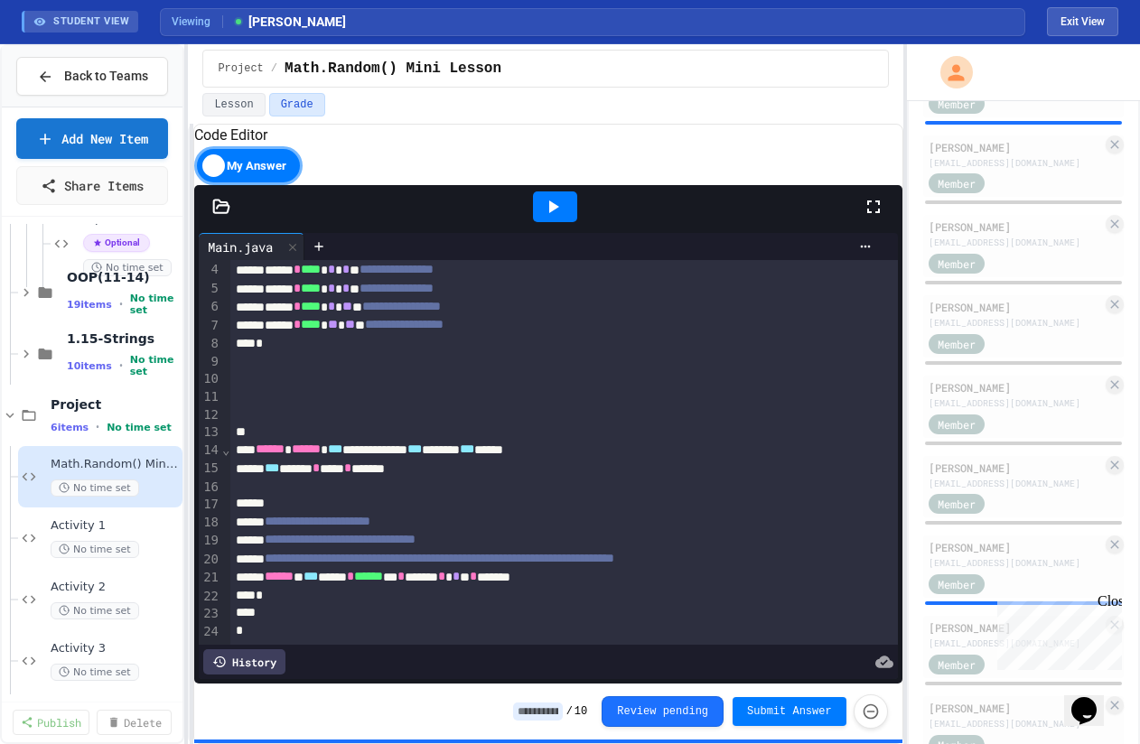
scroll to position [703, 0]
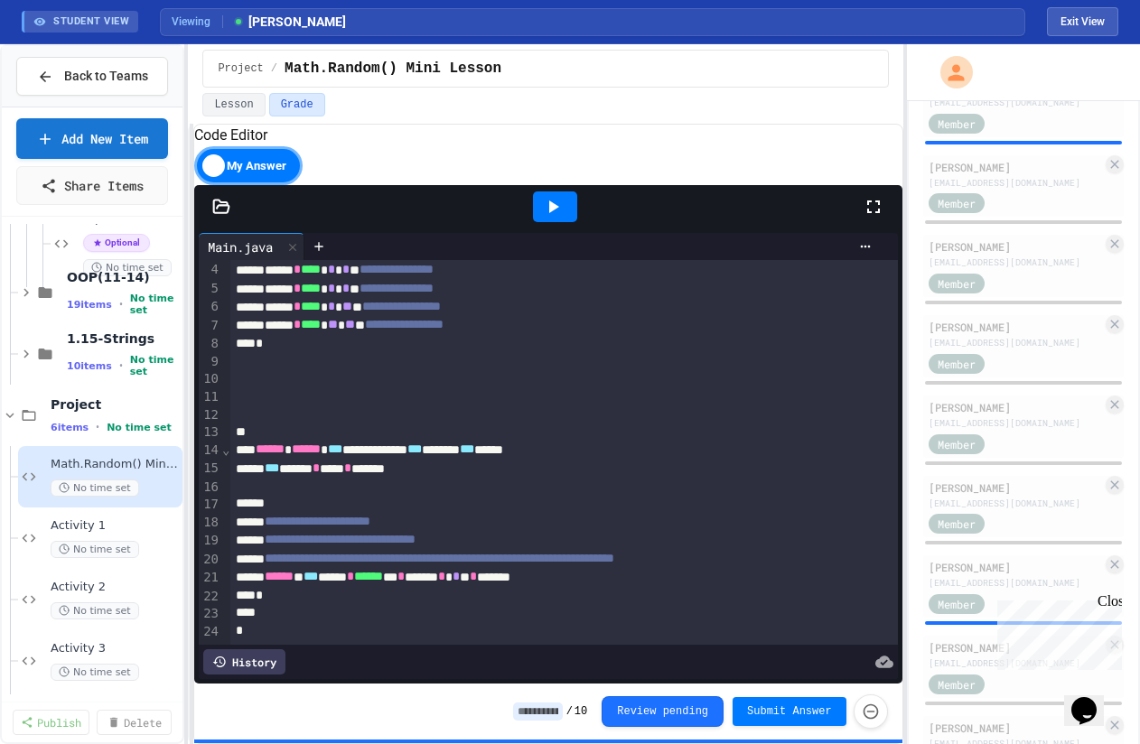
click at [214, 185] on div "My Answer" at bounding box center [248, 165] width 108 height 39
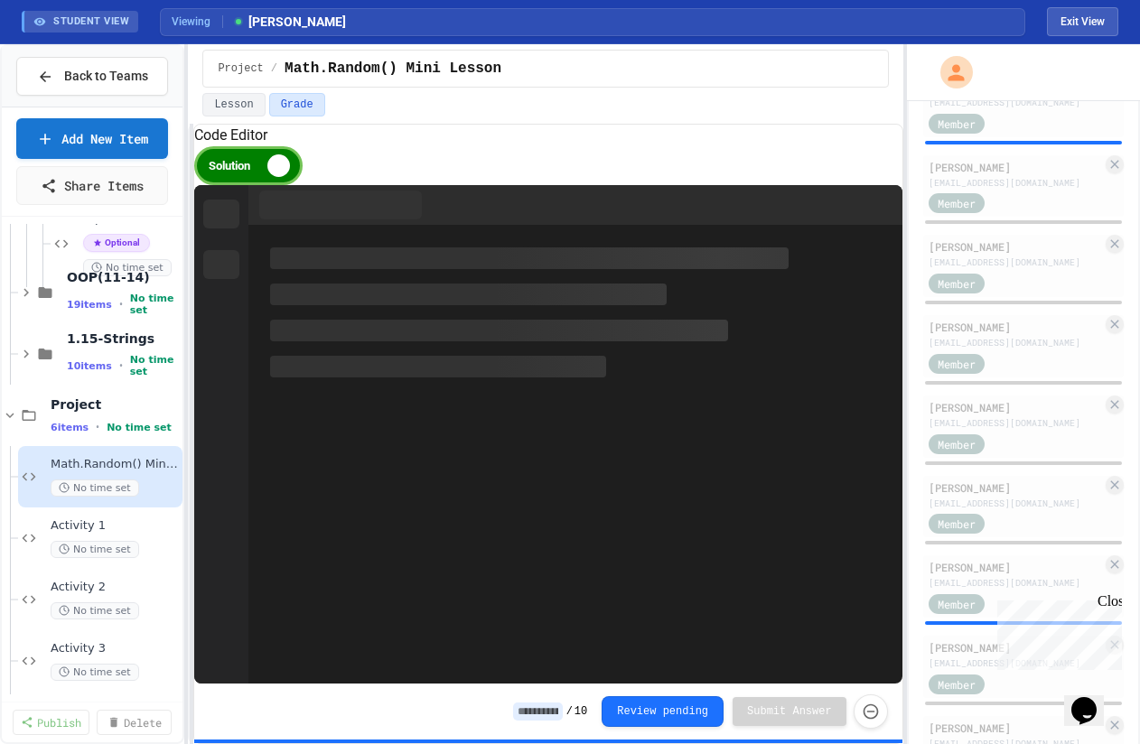
click at [214, 185] on div "Solution" at bounding box center [248, 165] width 108 height 39
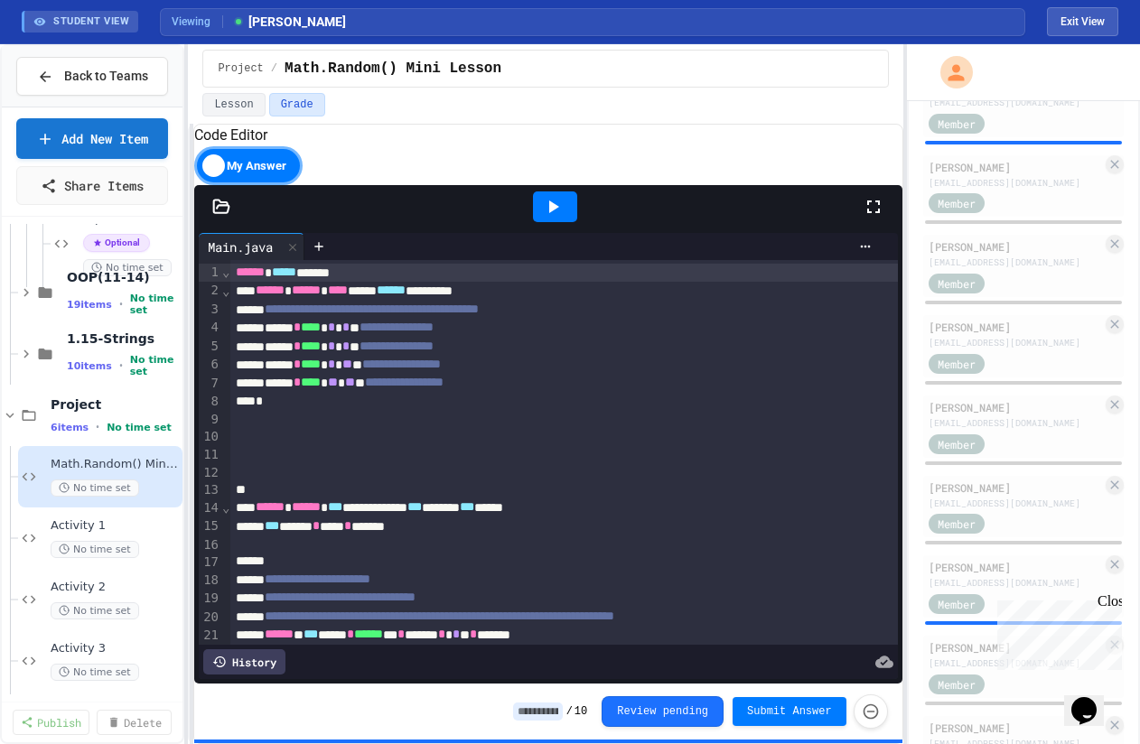
click at [220, 183] on div "My Answer" at bounding box center [248, 165] width 108 height 39
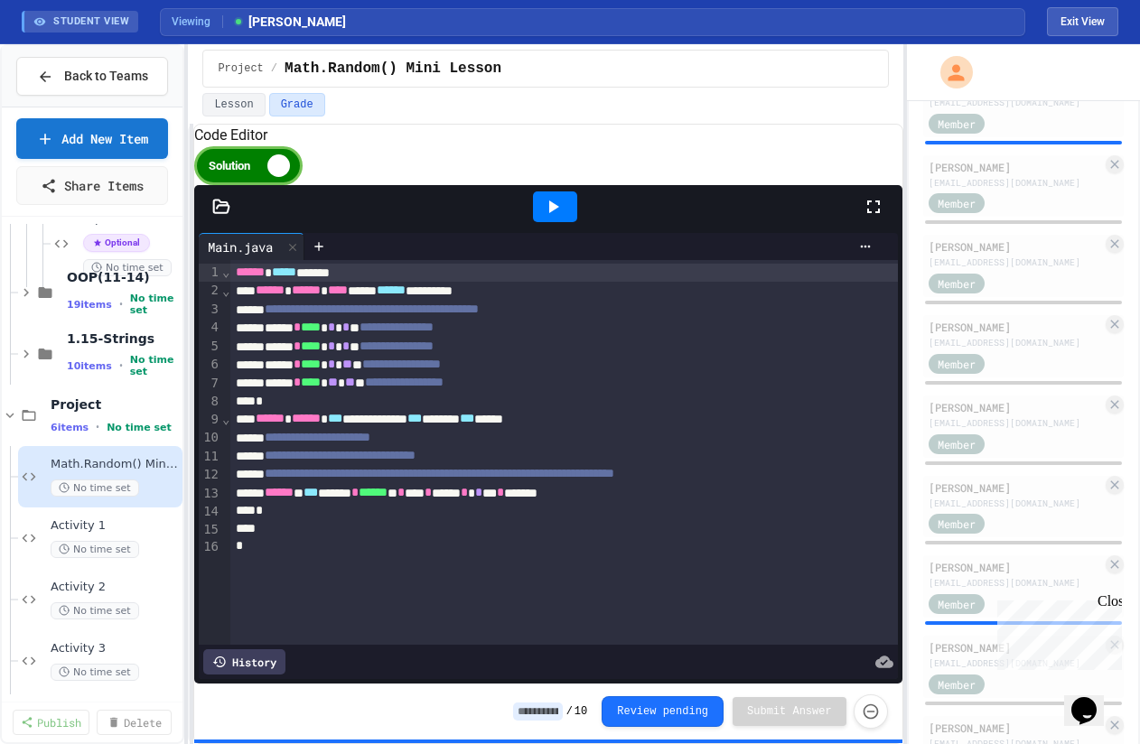
click at [229, 185] on div "Solution" at bounding box center [248, 165] width 108 height 39
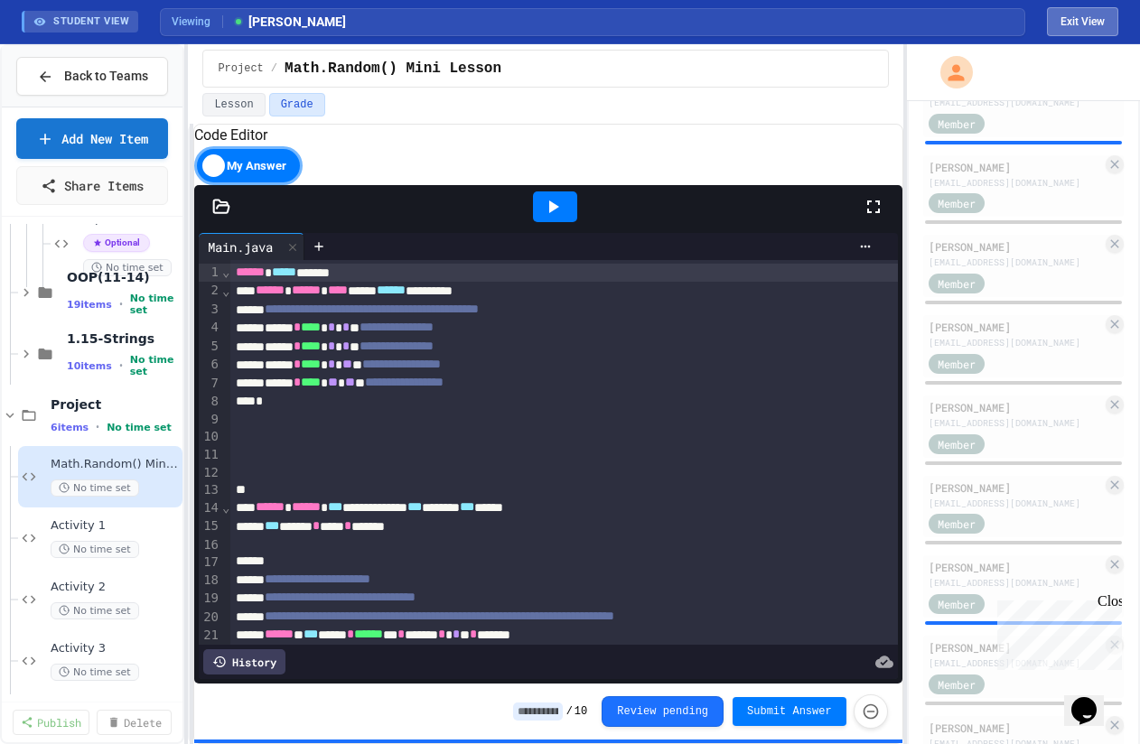
click at [1092, 7] on button "Exit View" at bounding box center [1082, 21] width 71 height 29
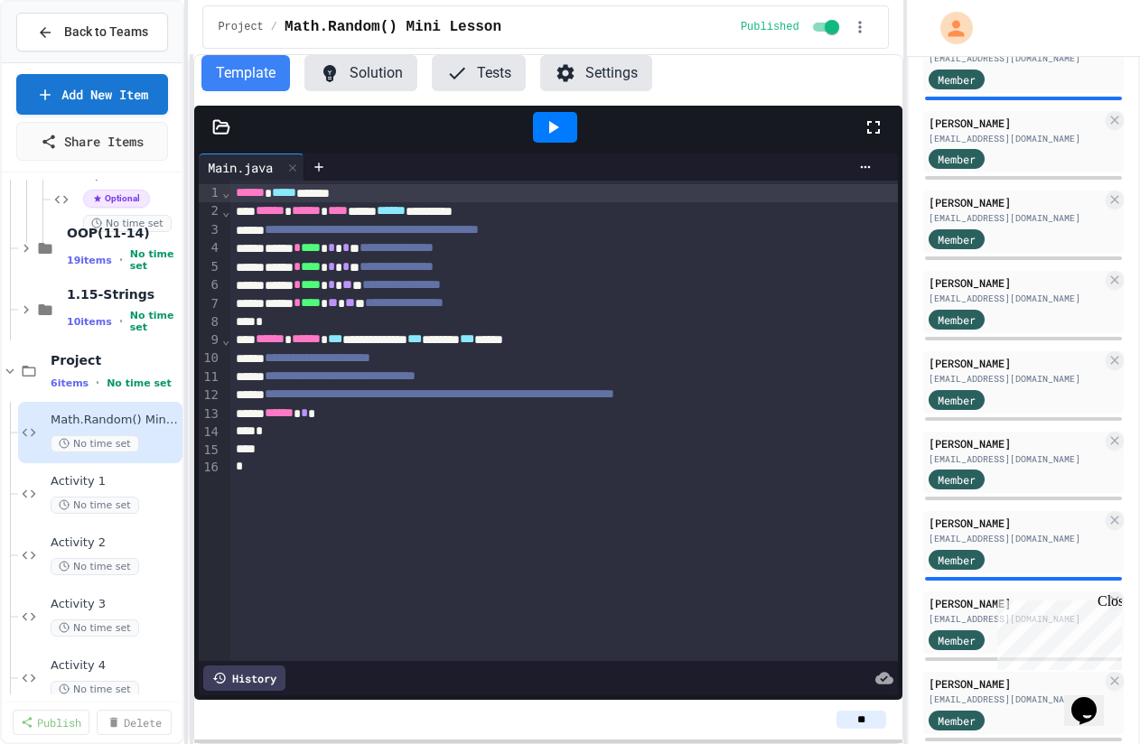
click at [509, 446] on div at bounding box center [563, 450] width 667 height 18
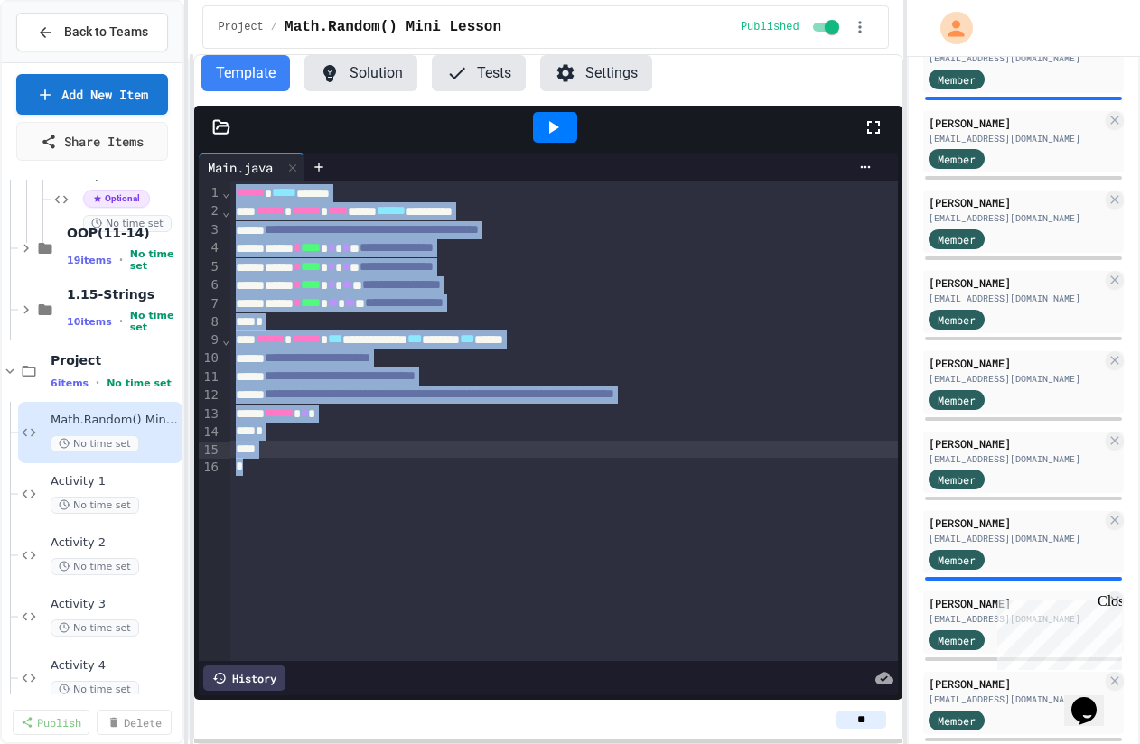
copy div "**********"
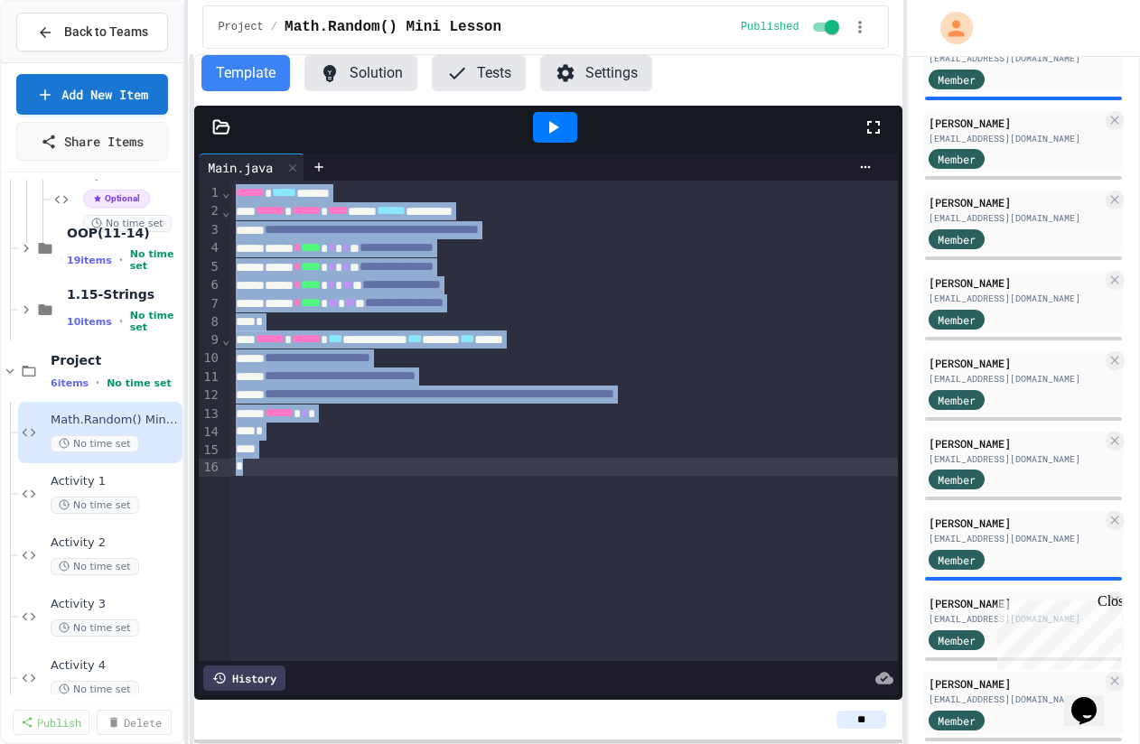
click at [357, 75] on button "Solution" at bounding box center [360, 73] width 113 height 36
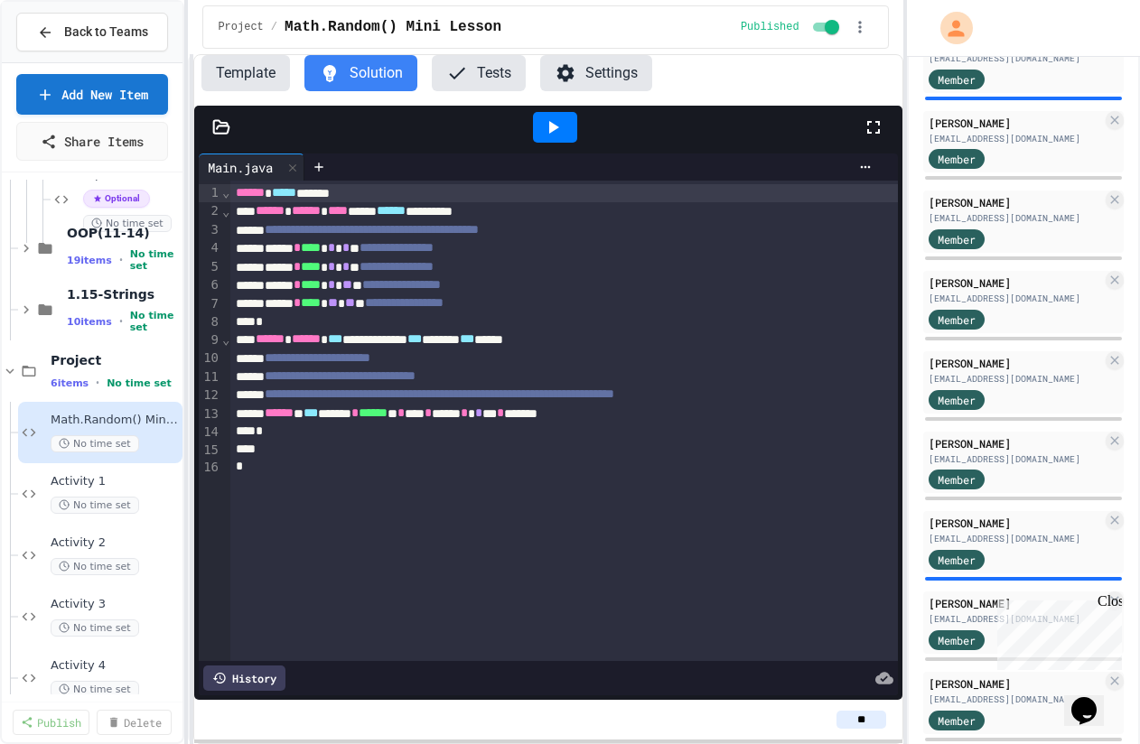
click at [562, 132] on icon at bounding box center [553, 128] width 22 height 22
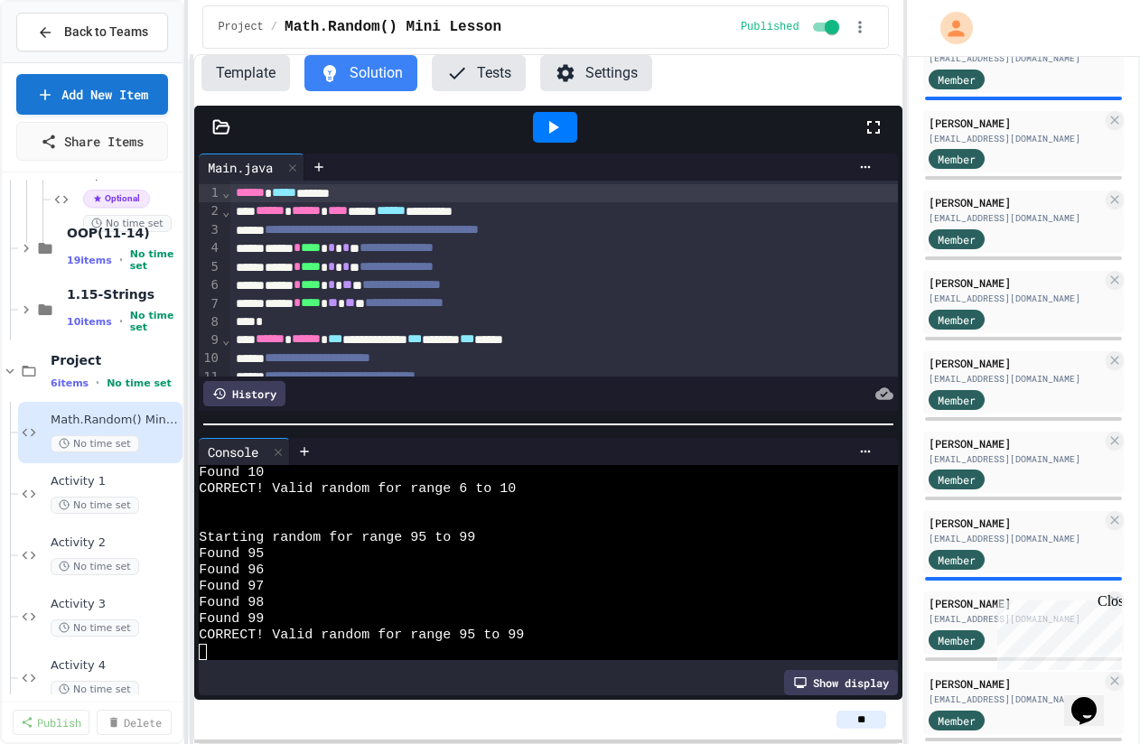
scroll to position [104, 0]
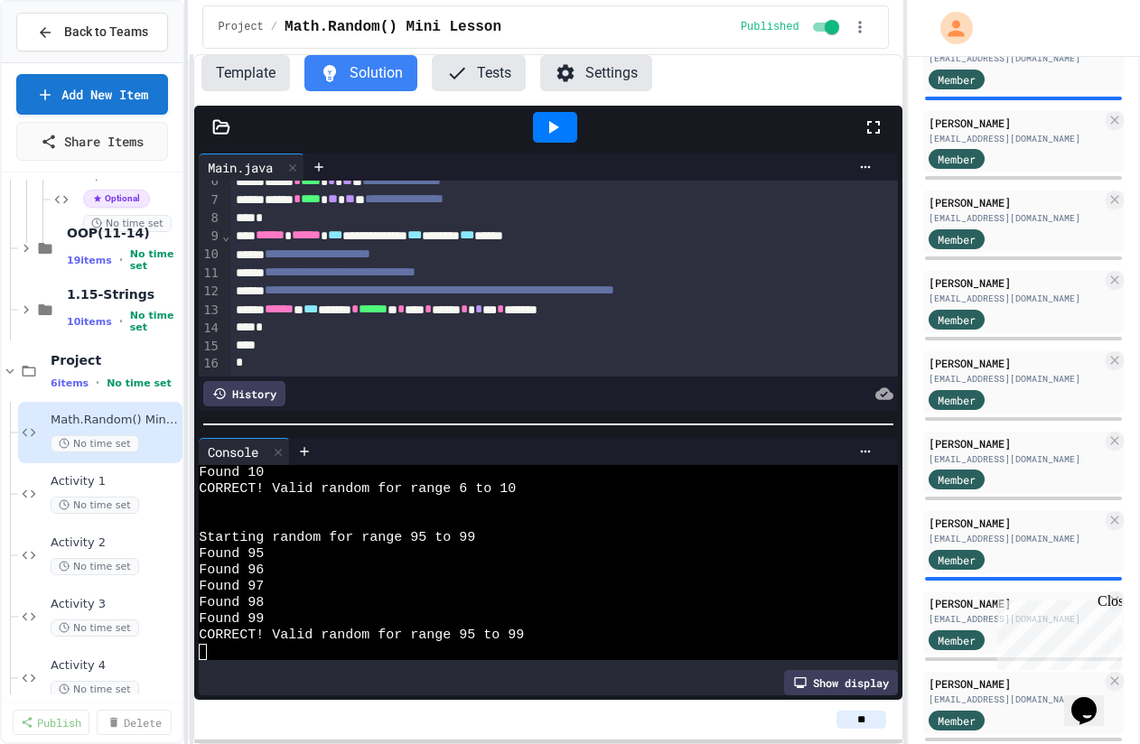
click at [864, 716] on input "**" at bounding box center [861, 720] width 50 height 18
